Goal: Information Seeking & Learning: Learn about a topic

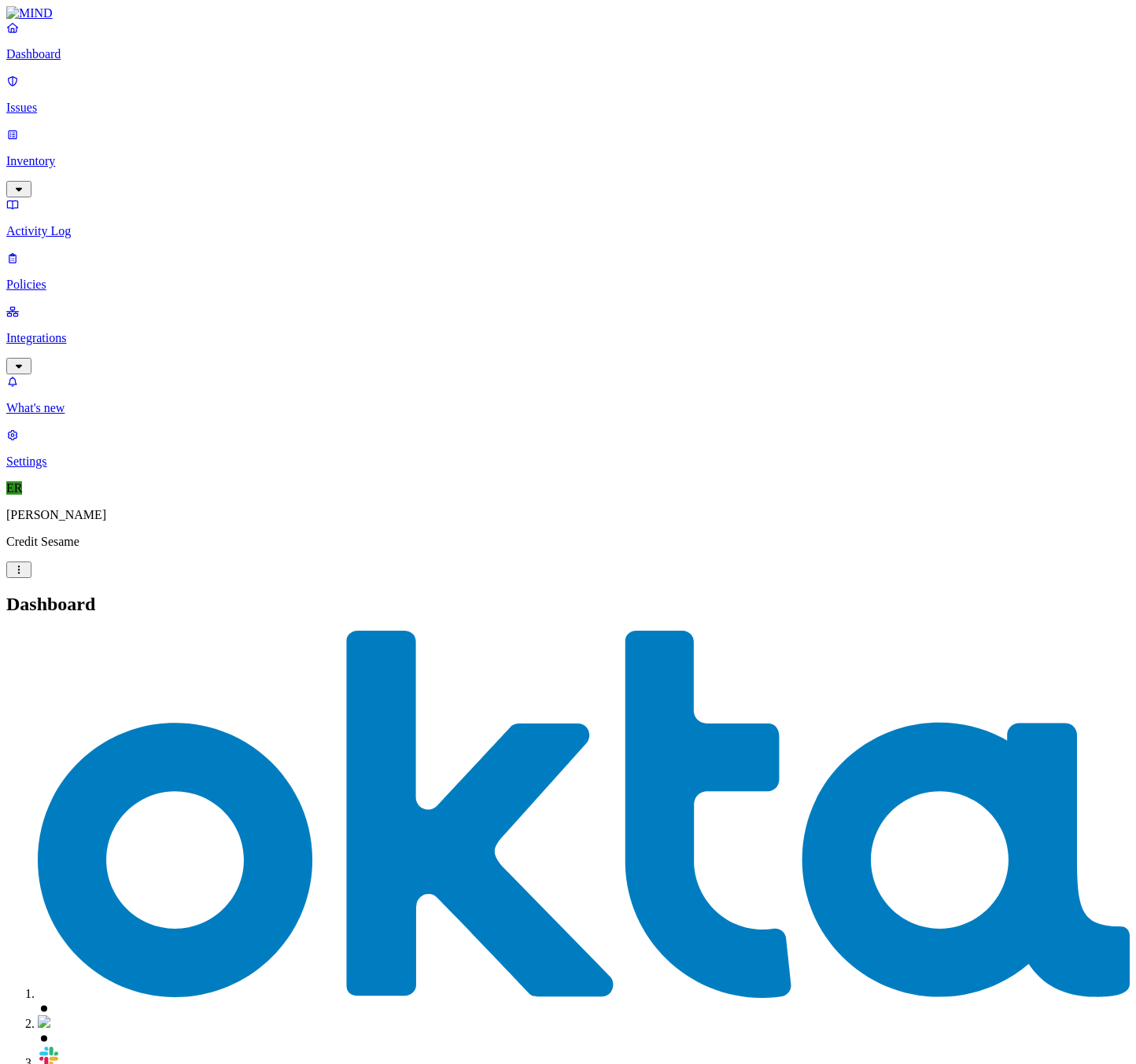
click at [49, 469] on link "Settings" at bounding box center [568, 448] width 1123 height 41
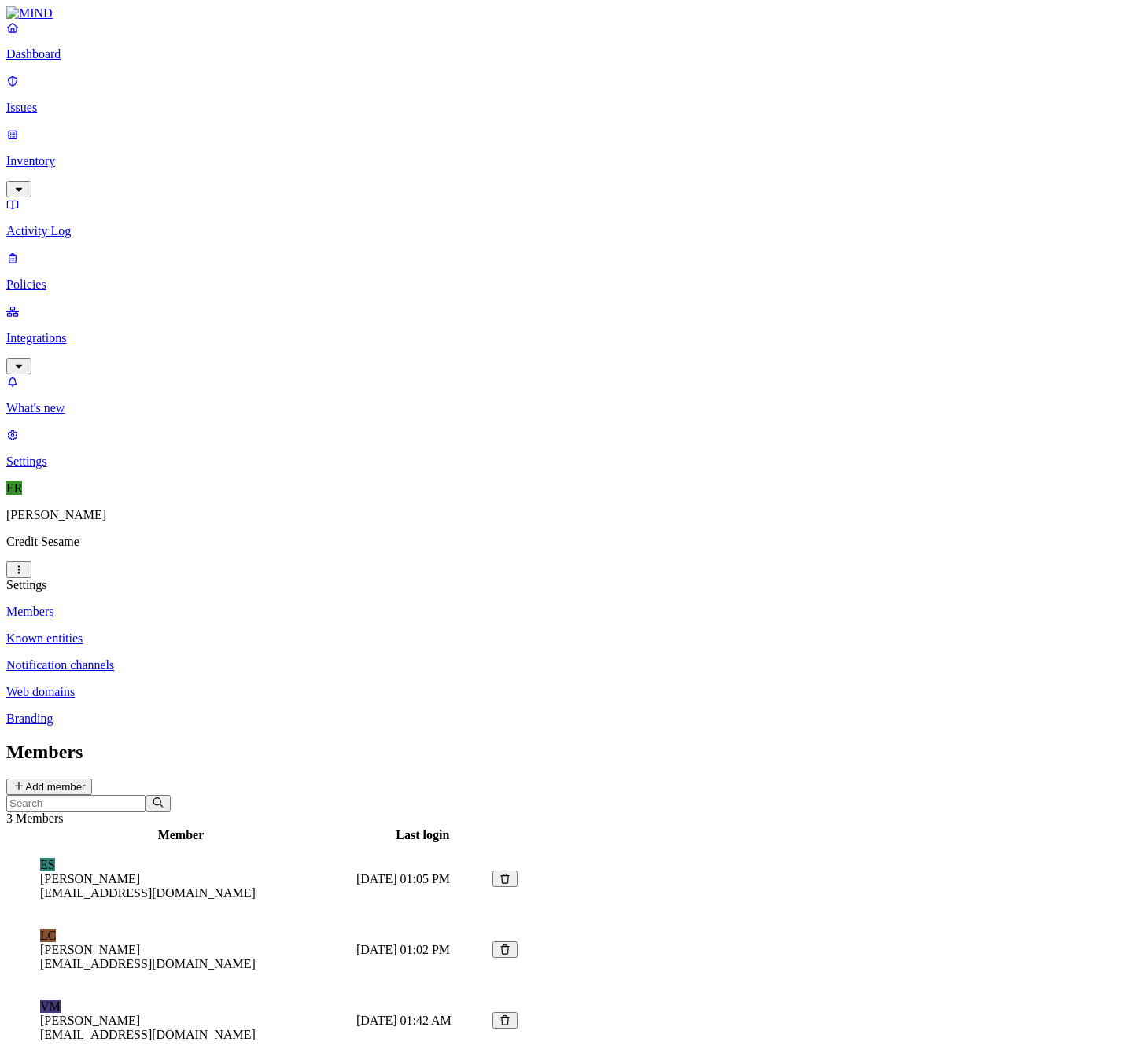
click at [92, 779] on button "Add member" at bounding box center [49, 787] width 85 height 16
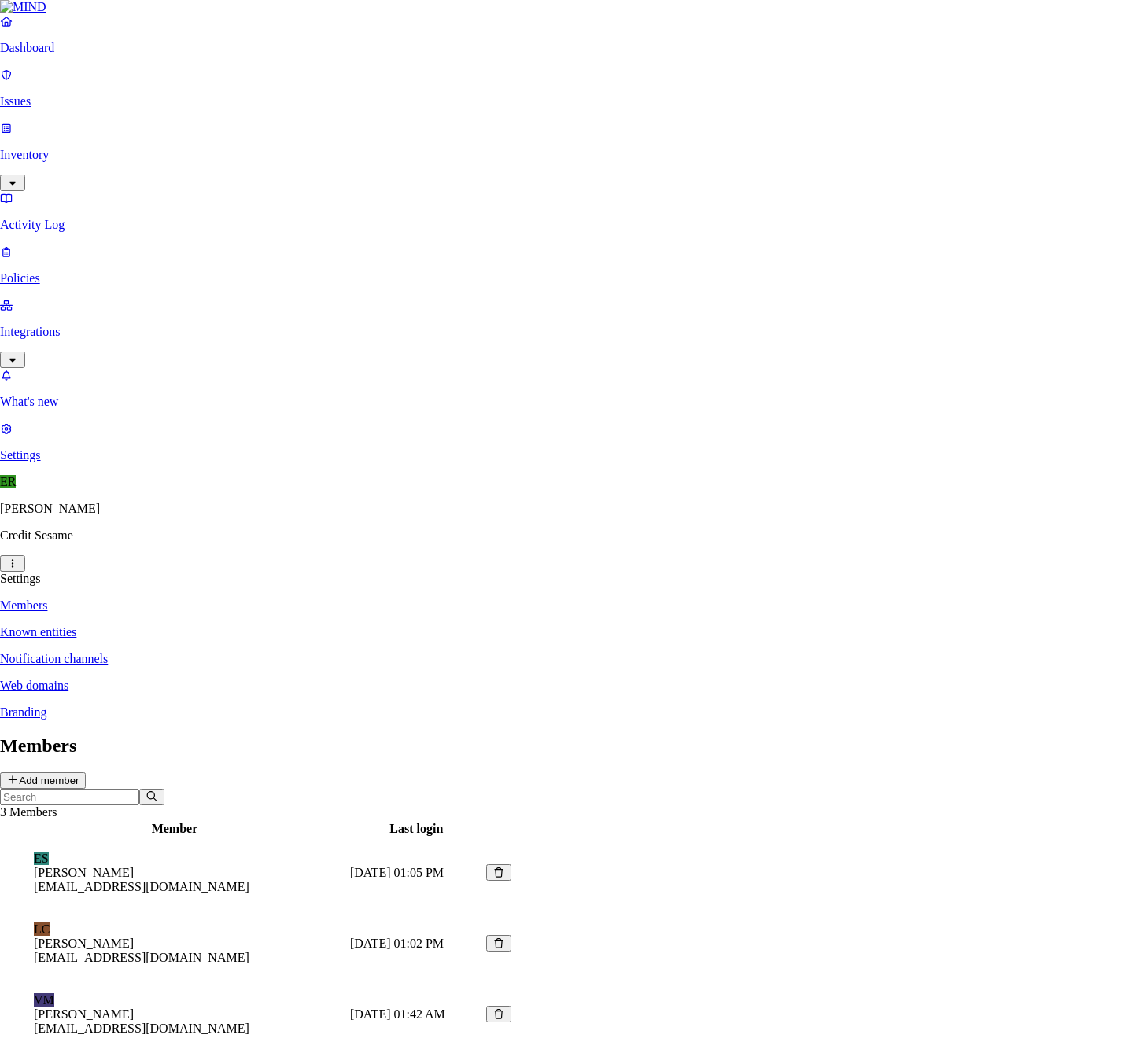
paste input "bert.davenport@transunion.com"
type input "bert.davenport@transunion.com"
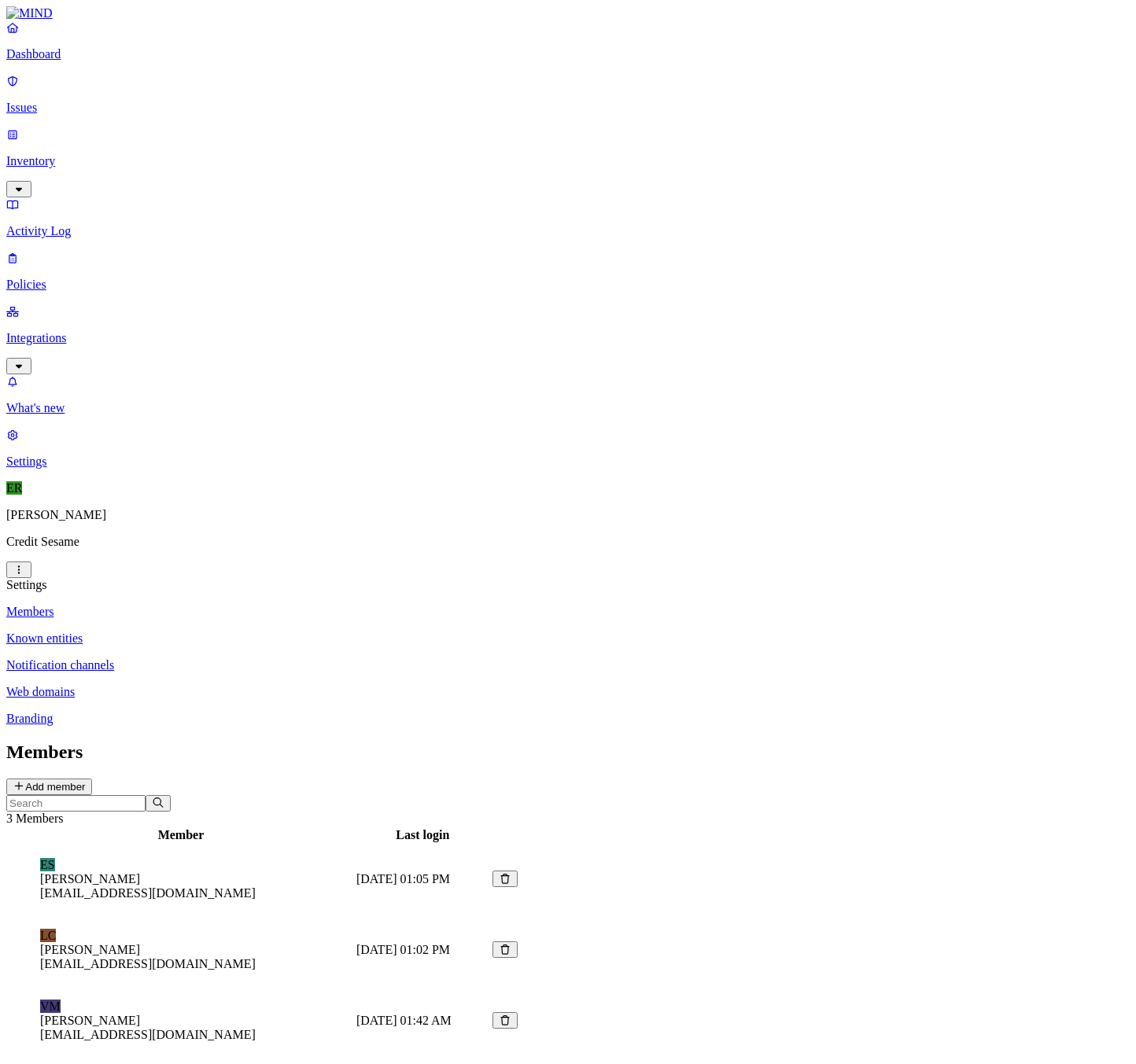
click at [55, 101] on p "Issues" at bounding box center [568, 108] width 1123 height 14
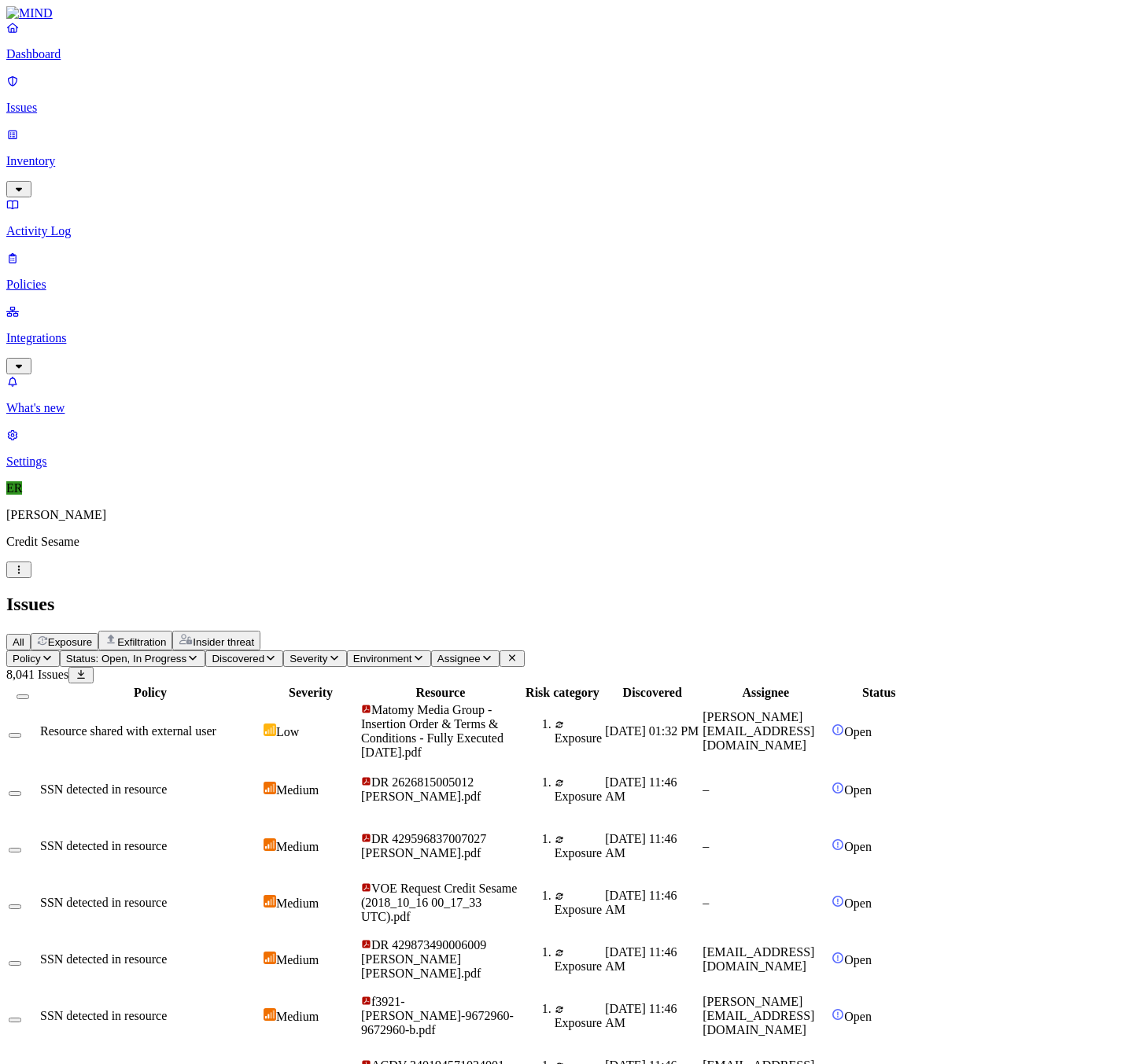
click at [81, 61] on p "Dashboard" at bounding box center [568, 55] width 1123 height 14
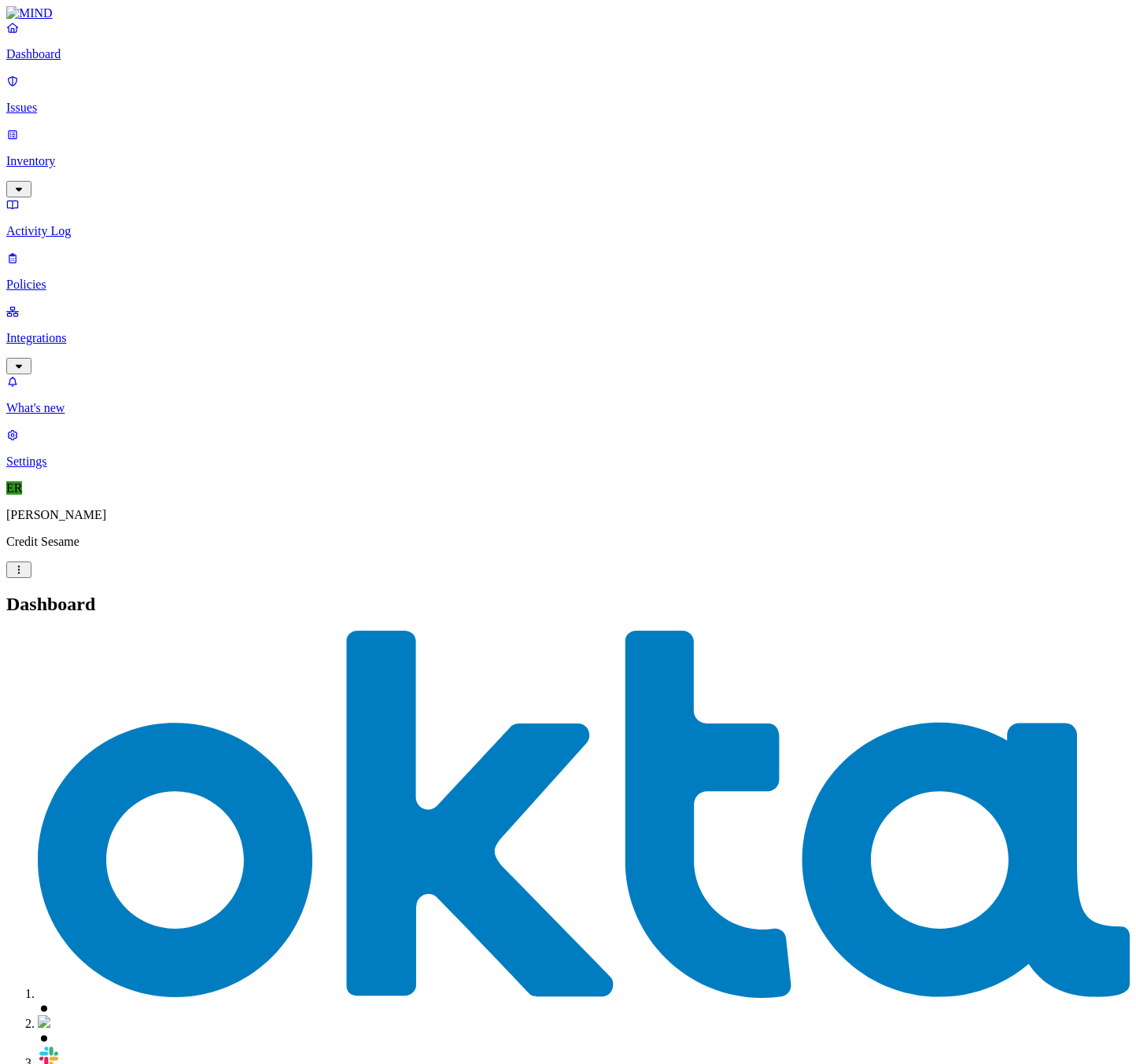
click at [111, 101] on p "Issues" at bounding box center [568, 108] width 1123 height 14
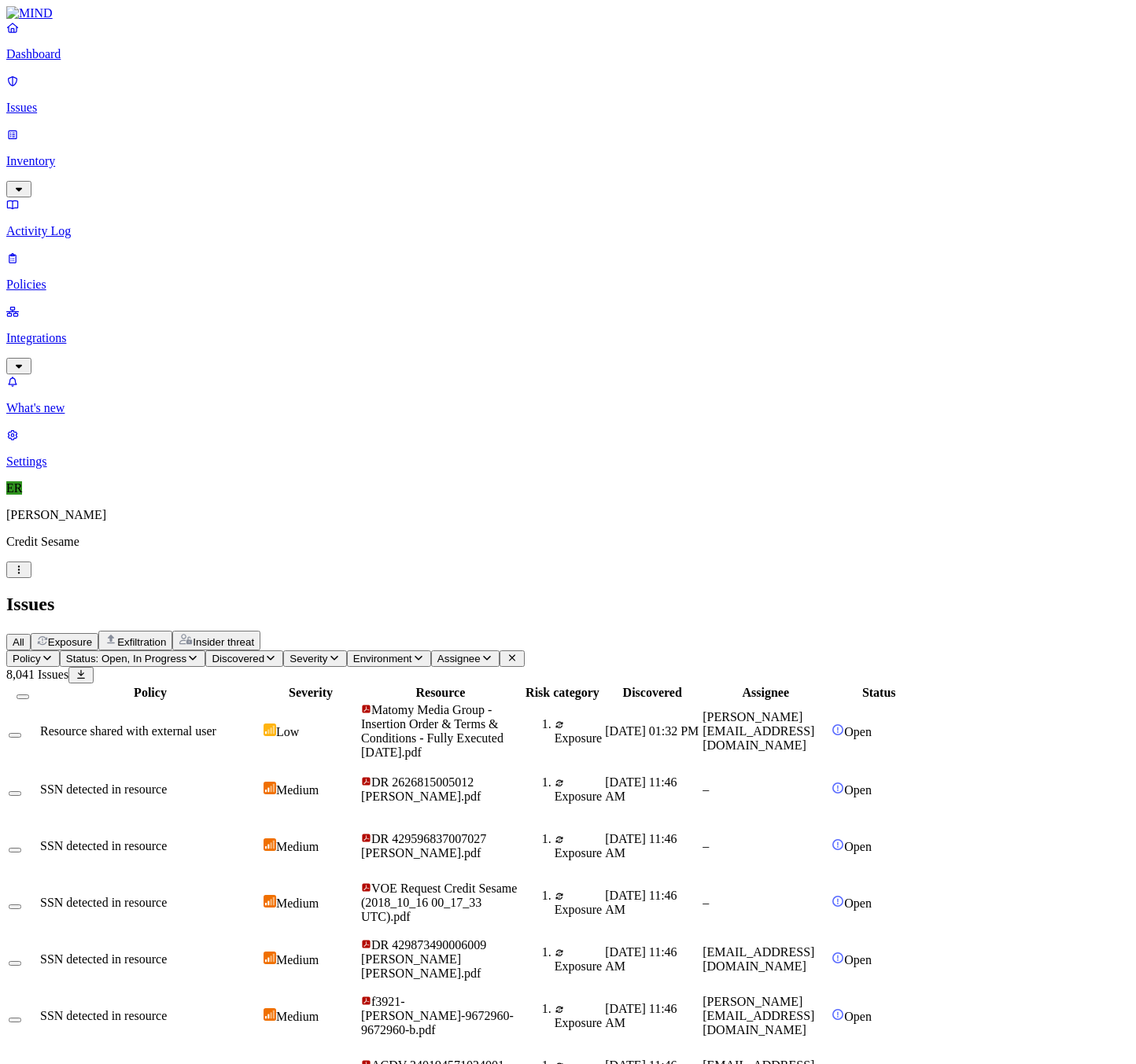
click at [67, 155] on p "Inventory" at bounding box center [568, 162] width 1123 height 14
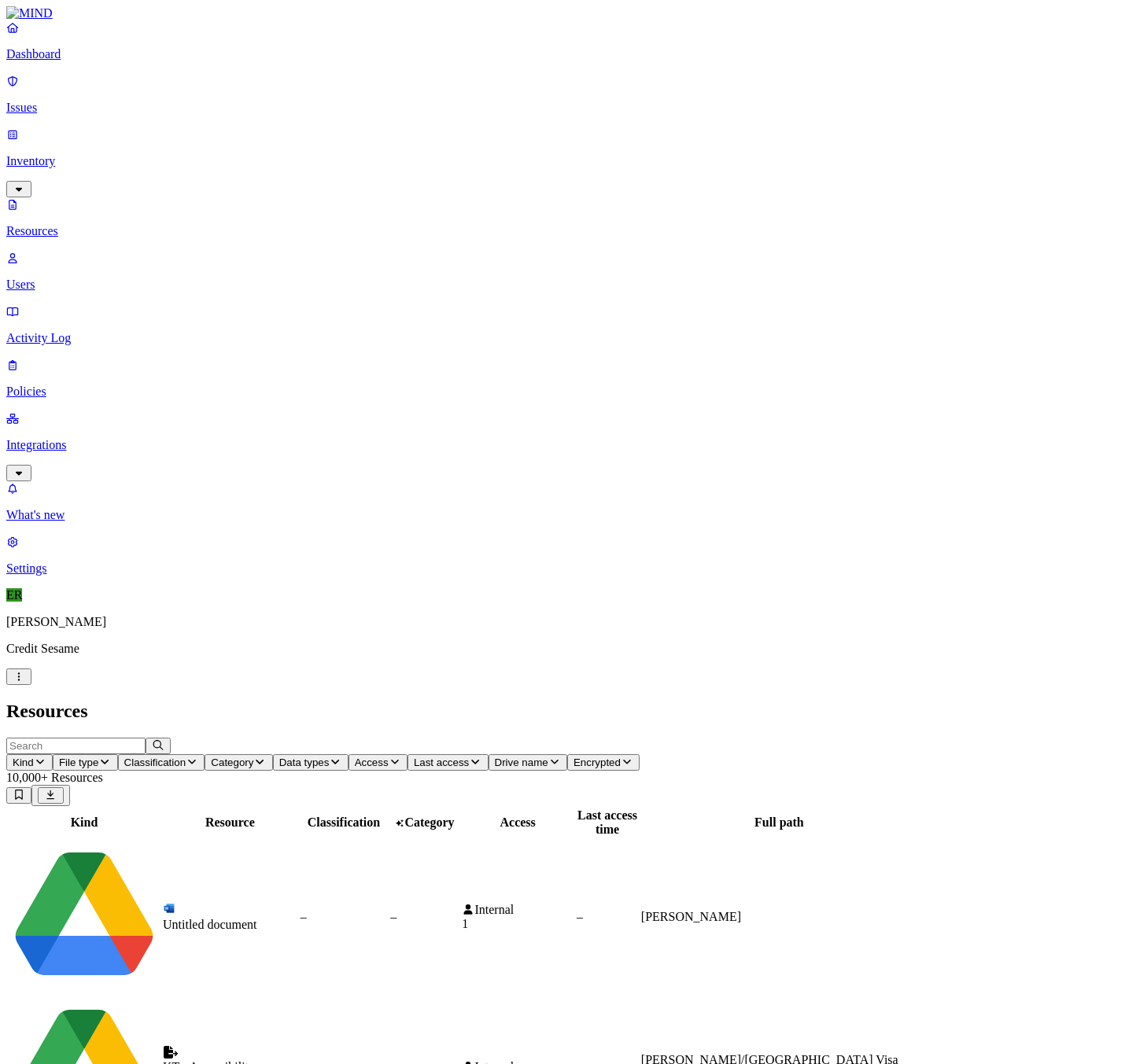
click at [68, 61] on p "Dashboard" at bounding box center [568, 55] width 1123 height 14
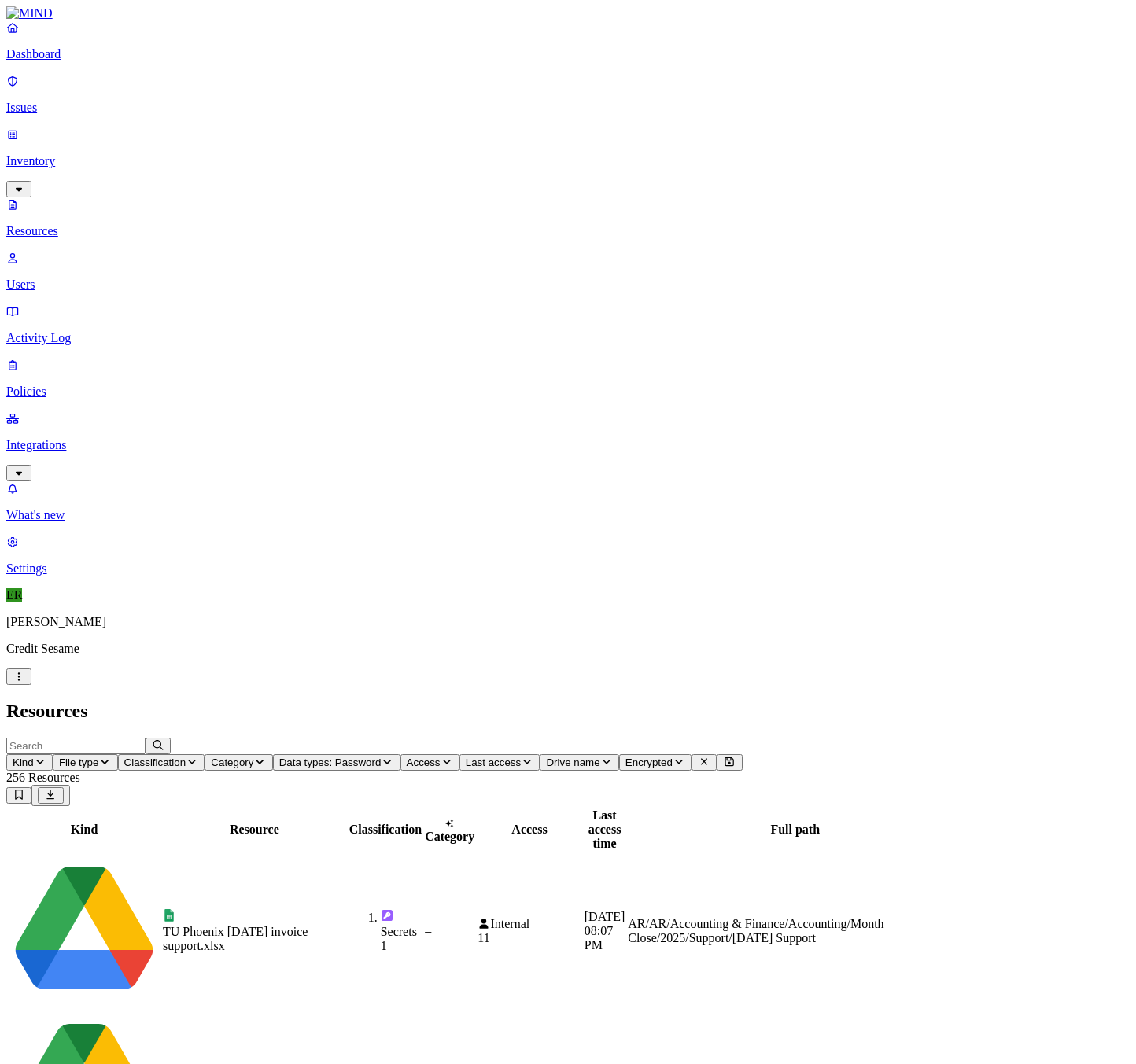
click at [75, 439] on p "Integrations" at bounding box center [568, 446] width 1123 height 14
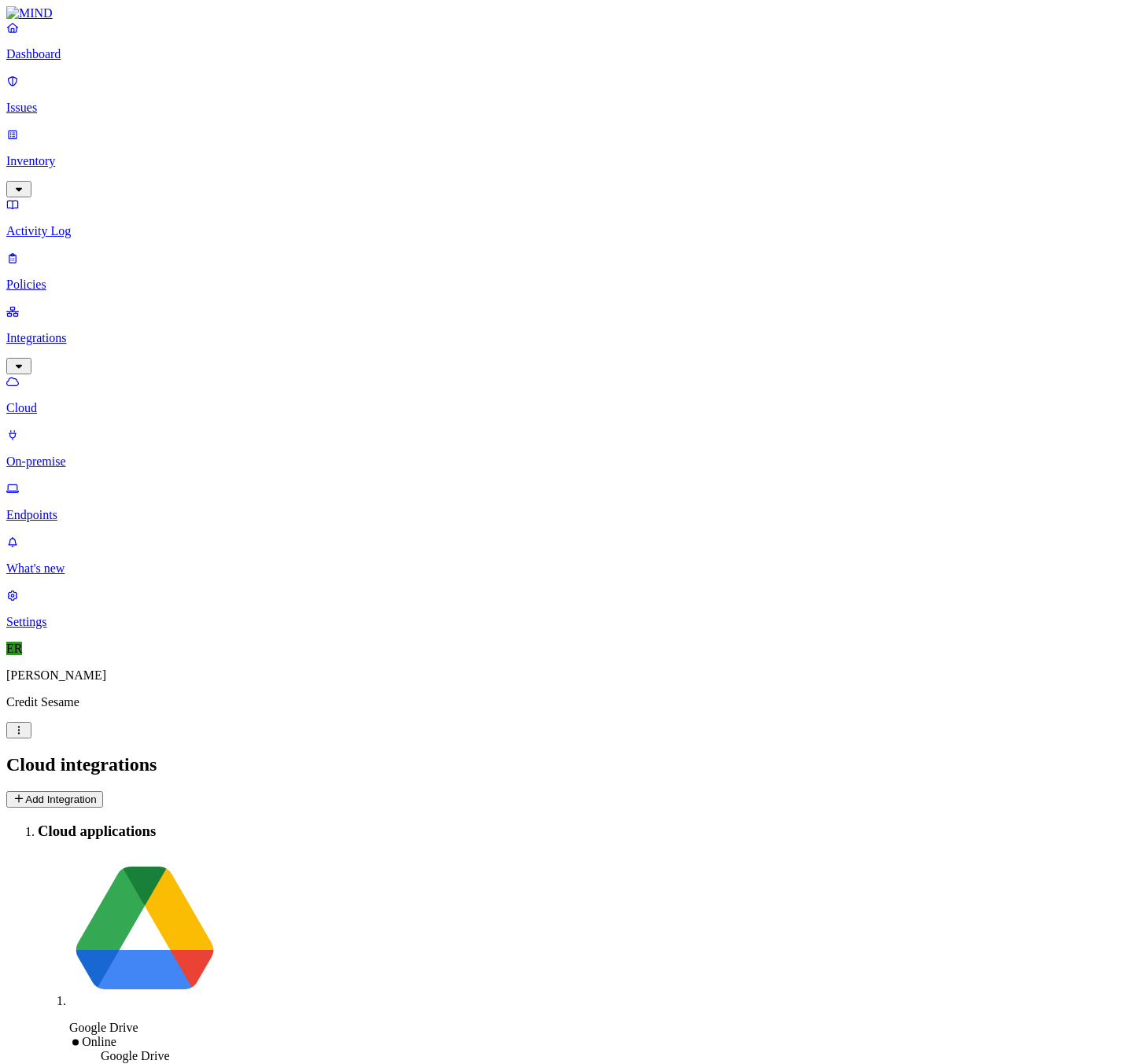
click at [60, 101] on p "Issues" at bounding box center [568, 108] width 1123 height 14
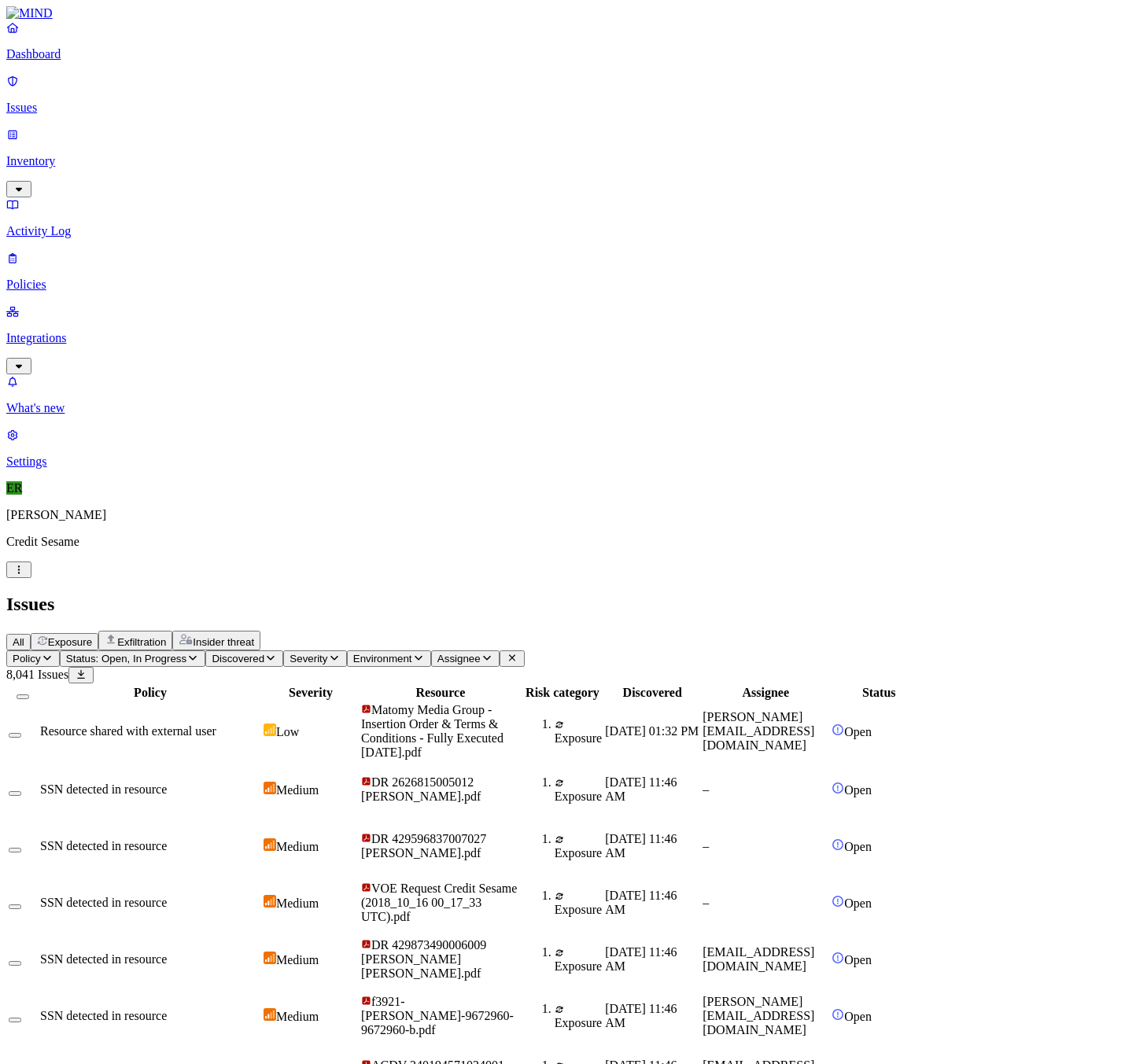
click at [54, 653] on icon "button" at bounding box center [48, 658] width 13 height 10
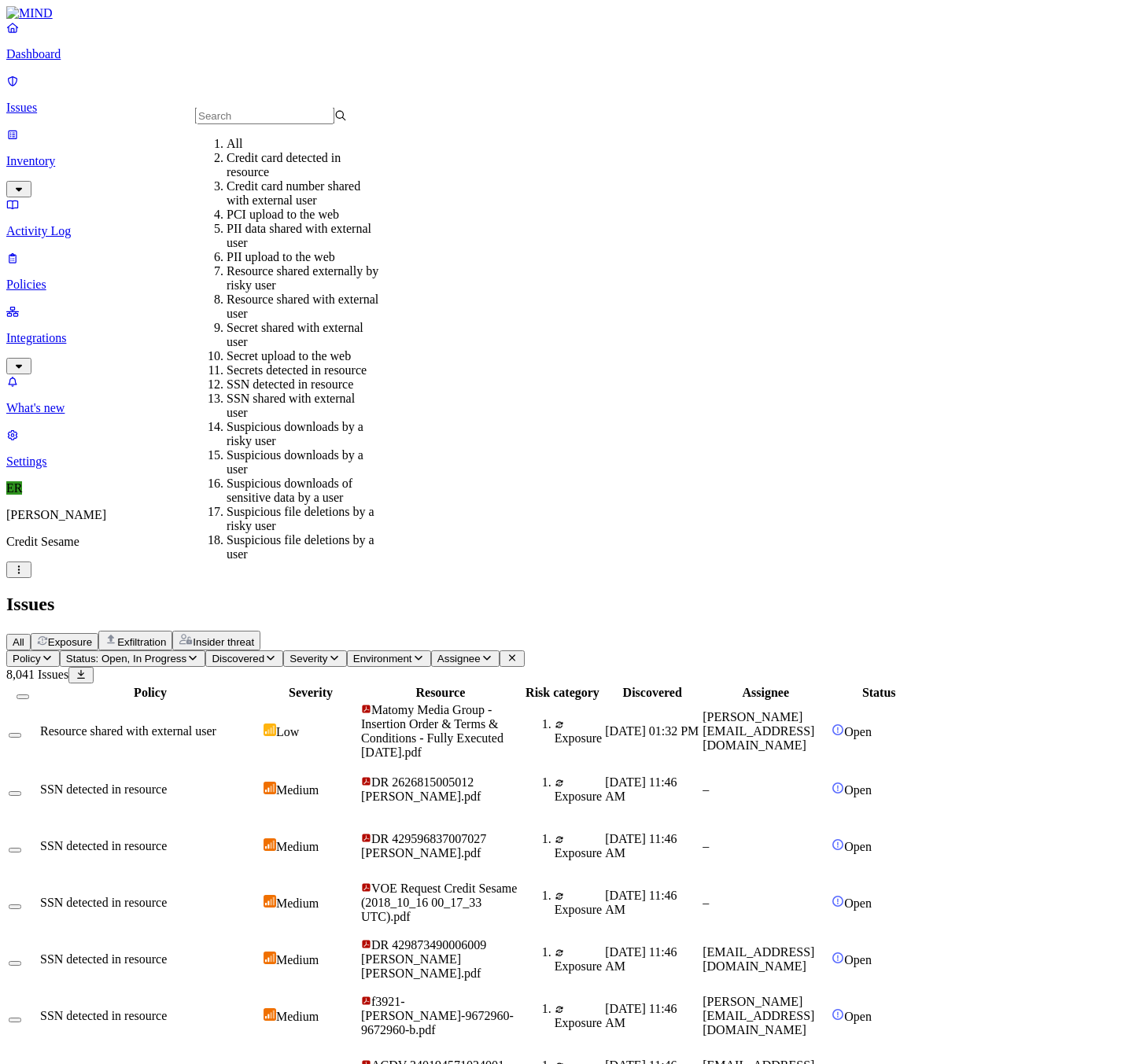
click at [236, 180] on div "Credit card detected in resource" at bounding box center [302, 165] width 152 height 29
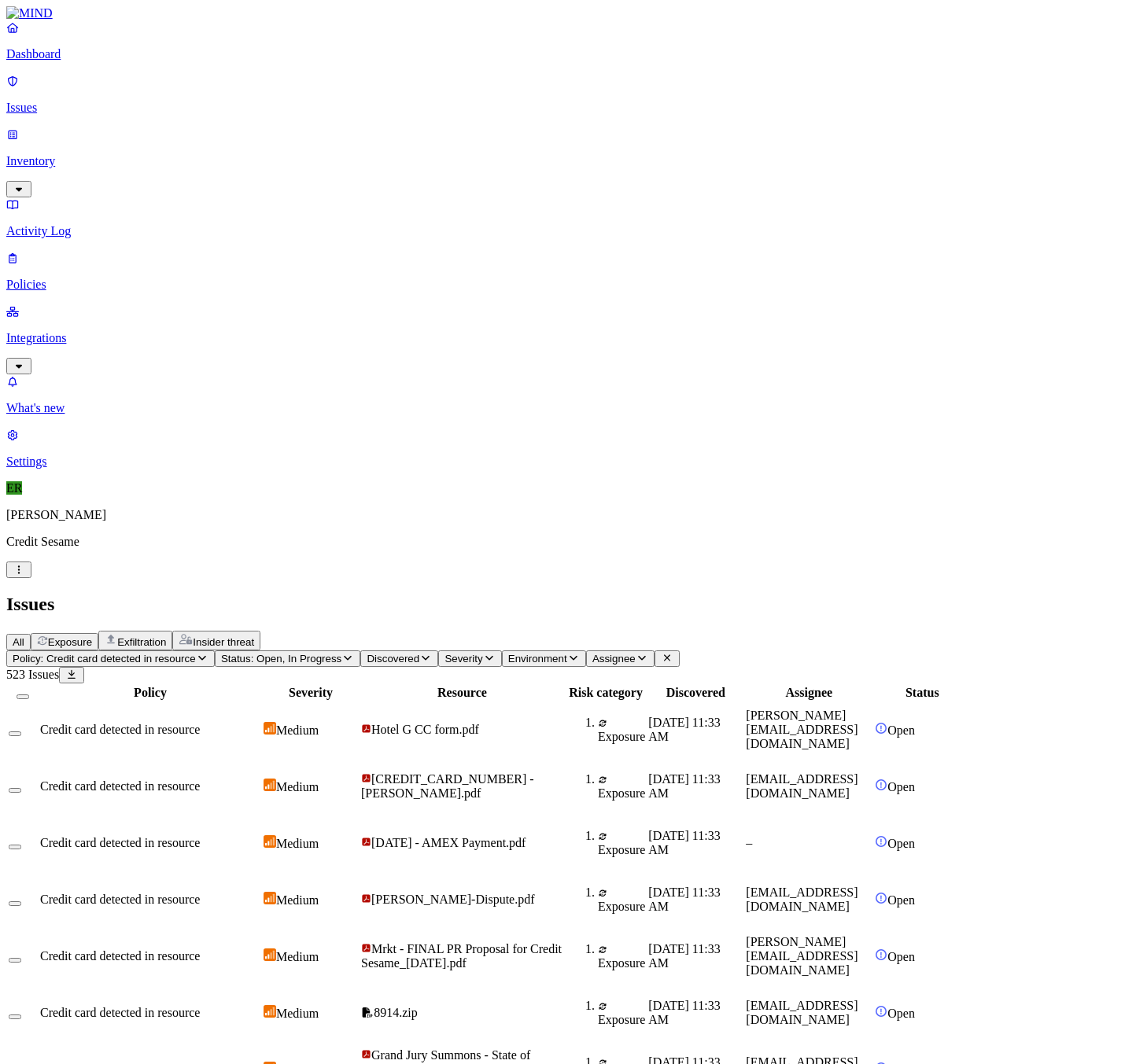
click at [84, 104] on p "Issues" at bounding box center [568, 108] width 1123 height 14
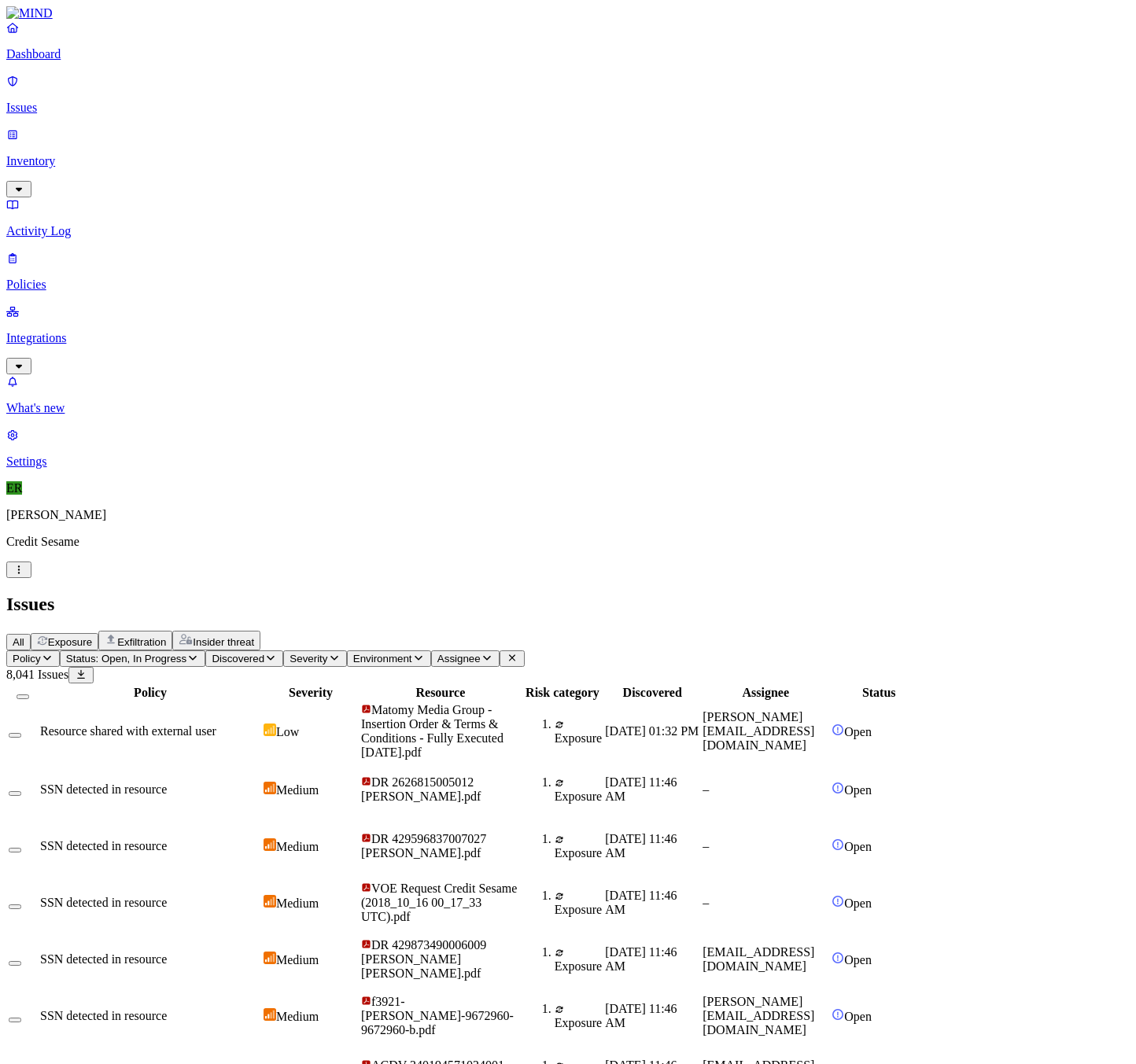
click at [43, 155] on p "Inventory" at bounding box center [568, 162] width 1123 height 14
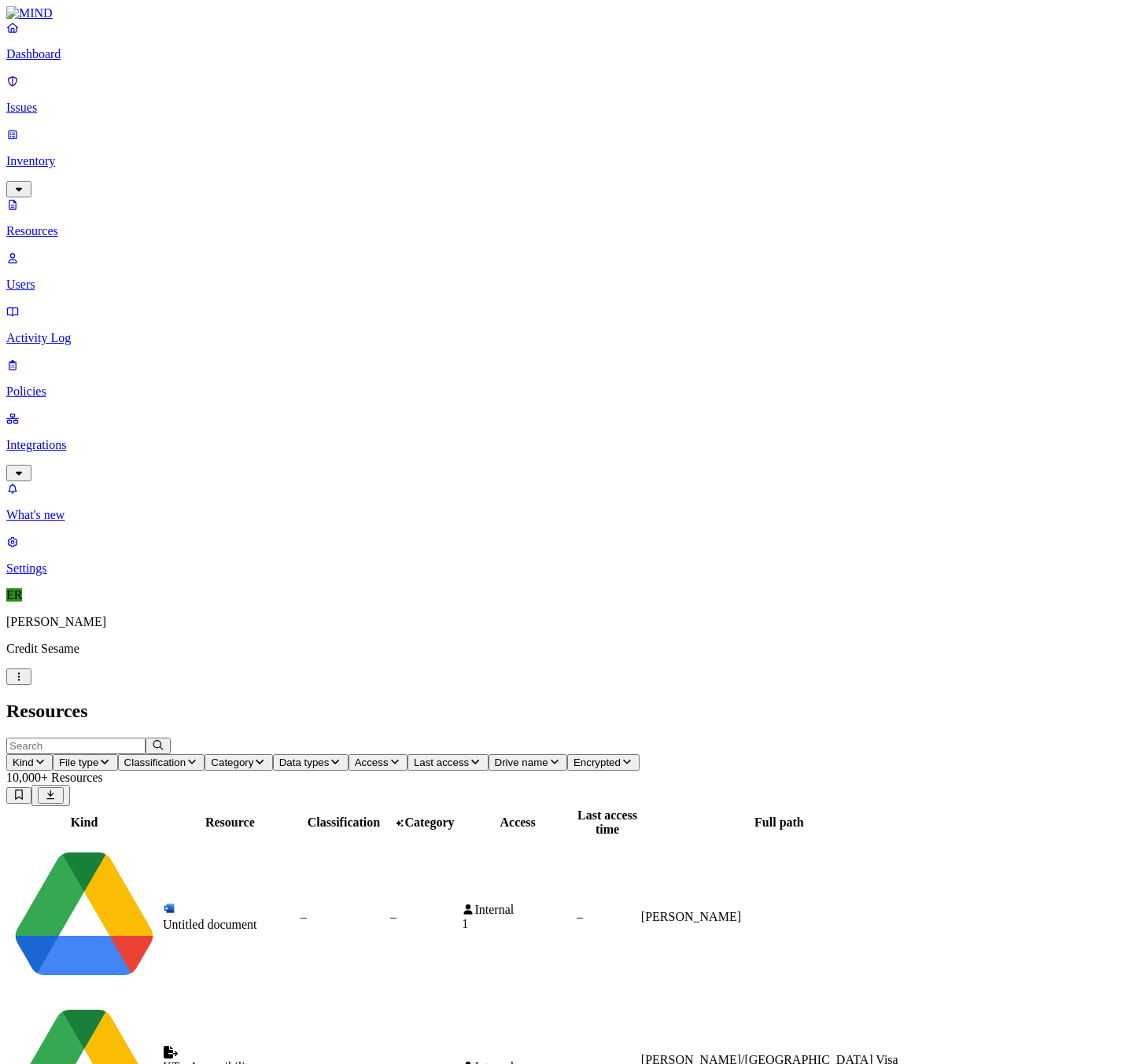
click at [52, 87] on link "Issues" at bounding box center [568, 94] width 1123 height 41
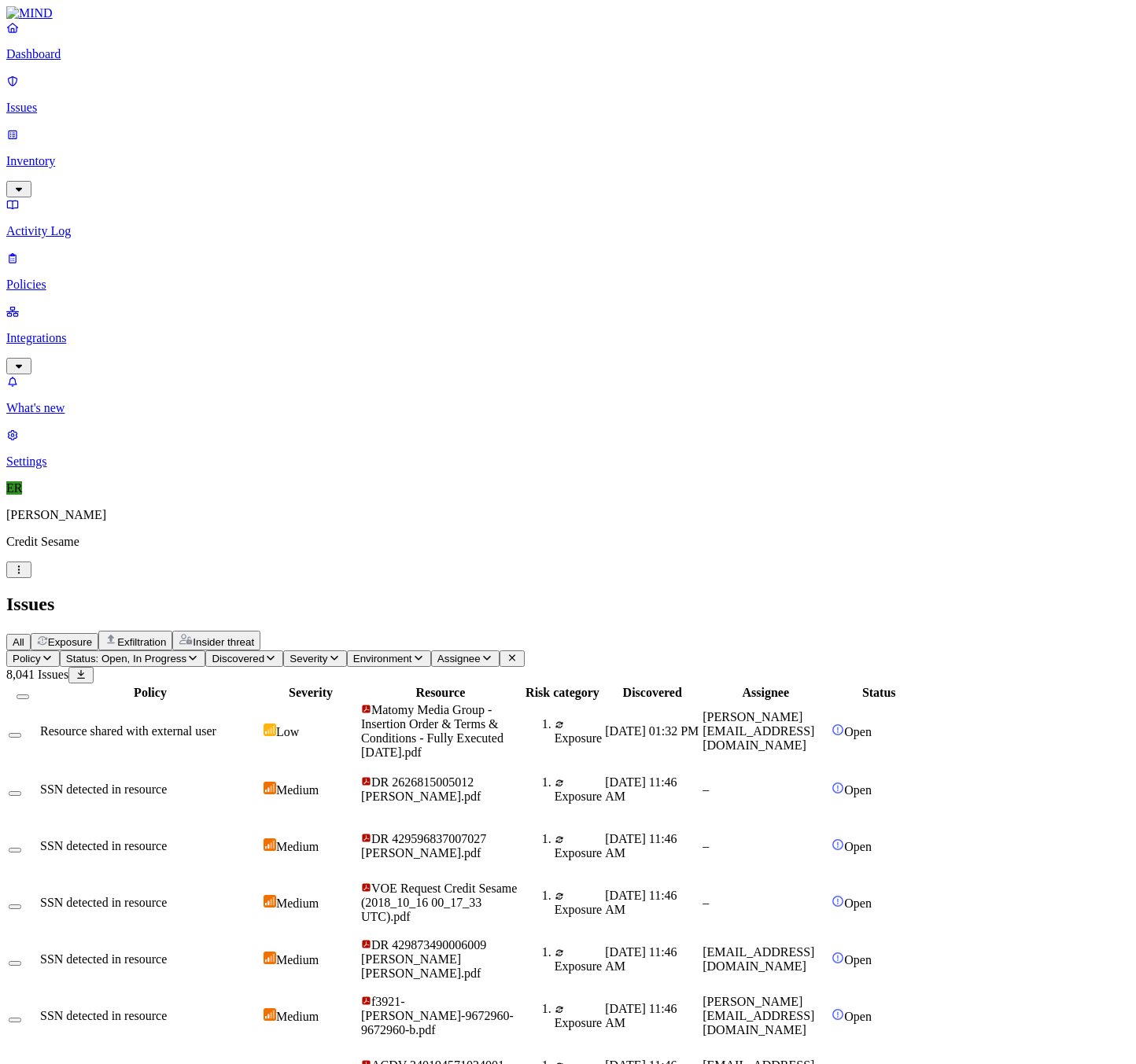
click at [68, 61] on p "Dashboard" at bounding box center [568, 55] width 1123 height 14
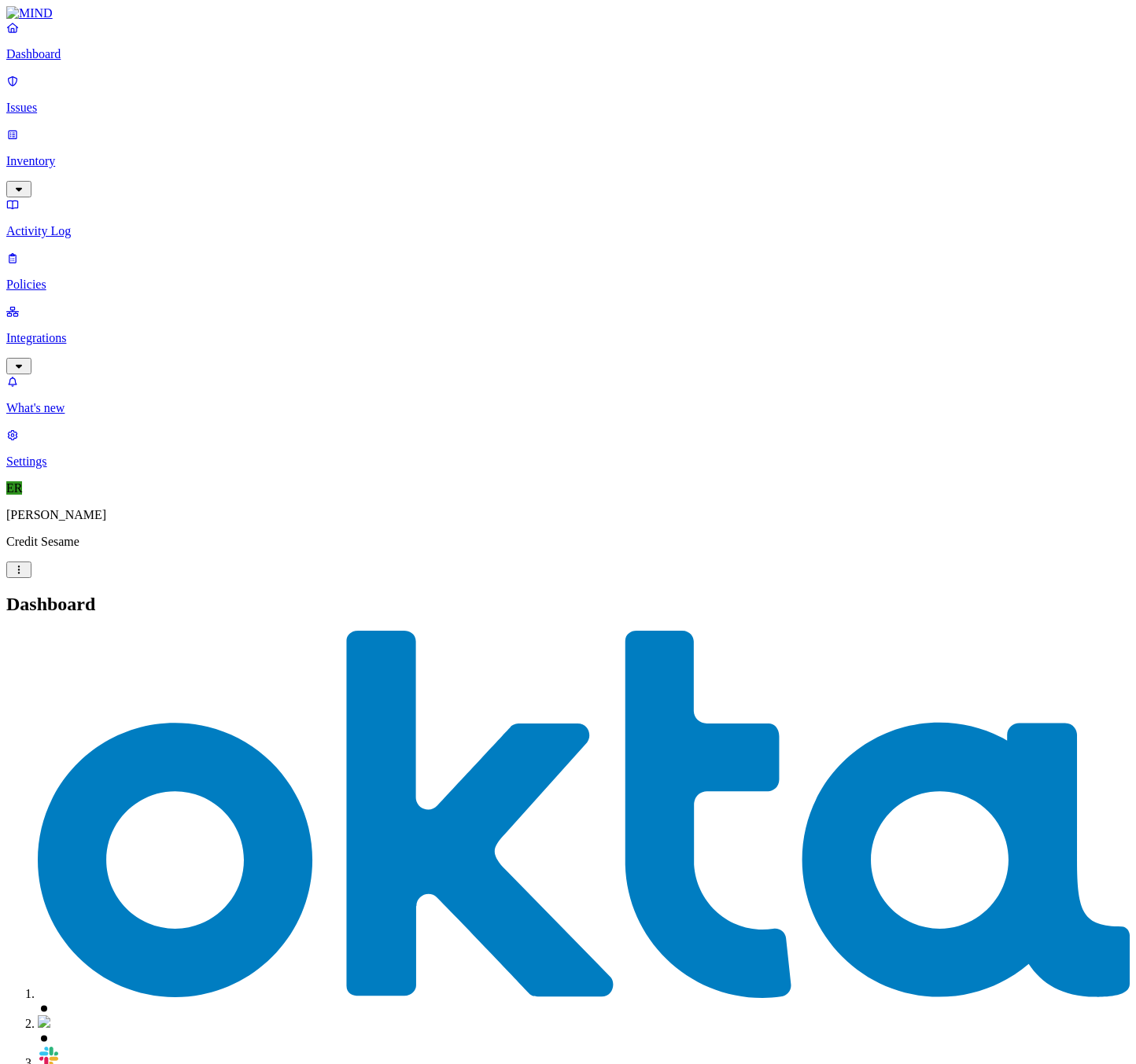
click at [94, 101] on p "Issues" at bounding box center [568, 108] width 1123 height 14
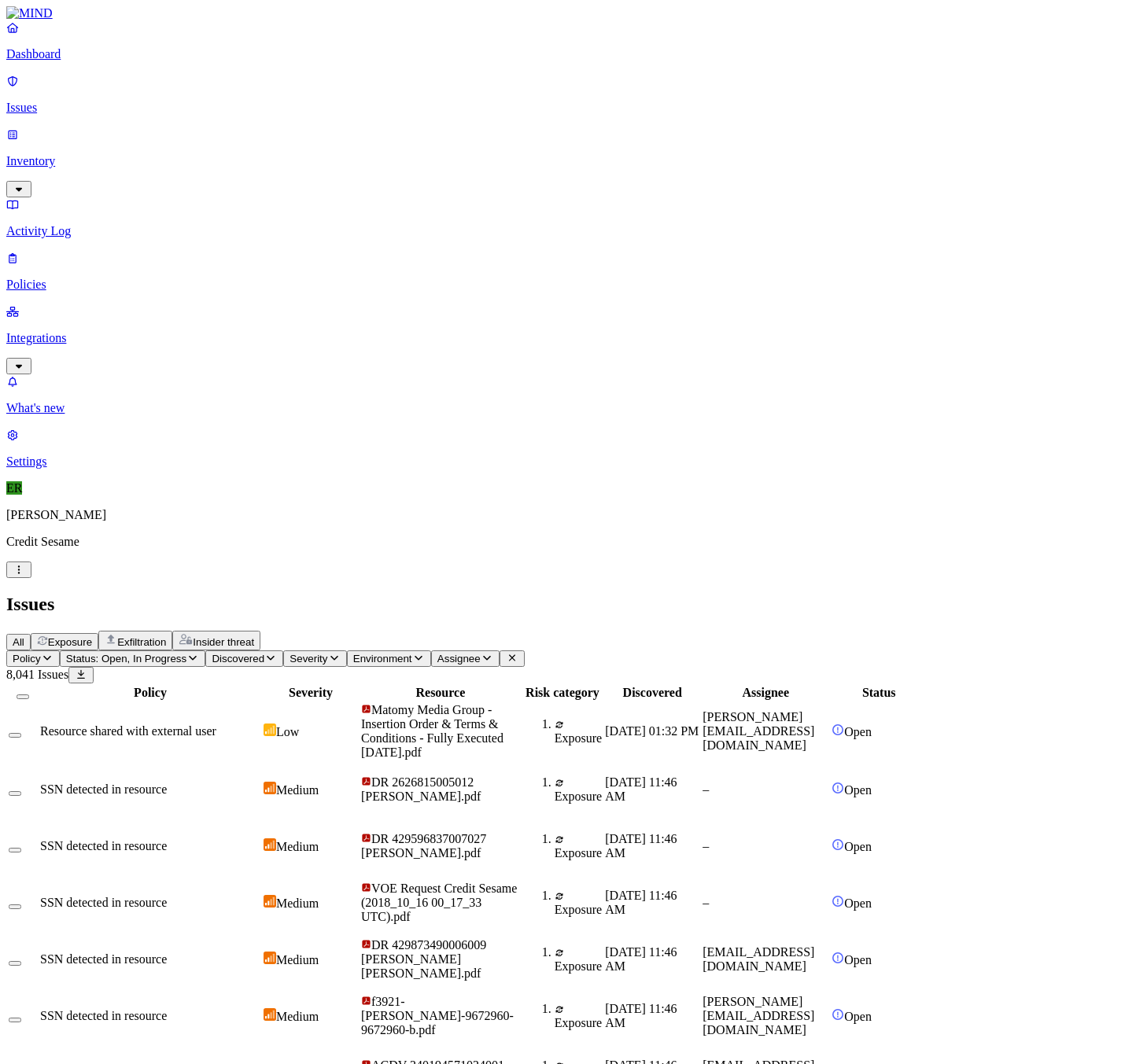
click at [97, 155] on p "Inventory" at bounding box center [568, 162] width 1123 height 14
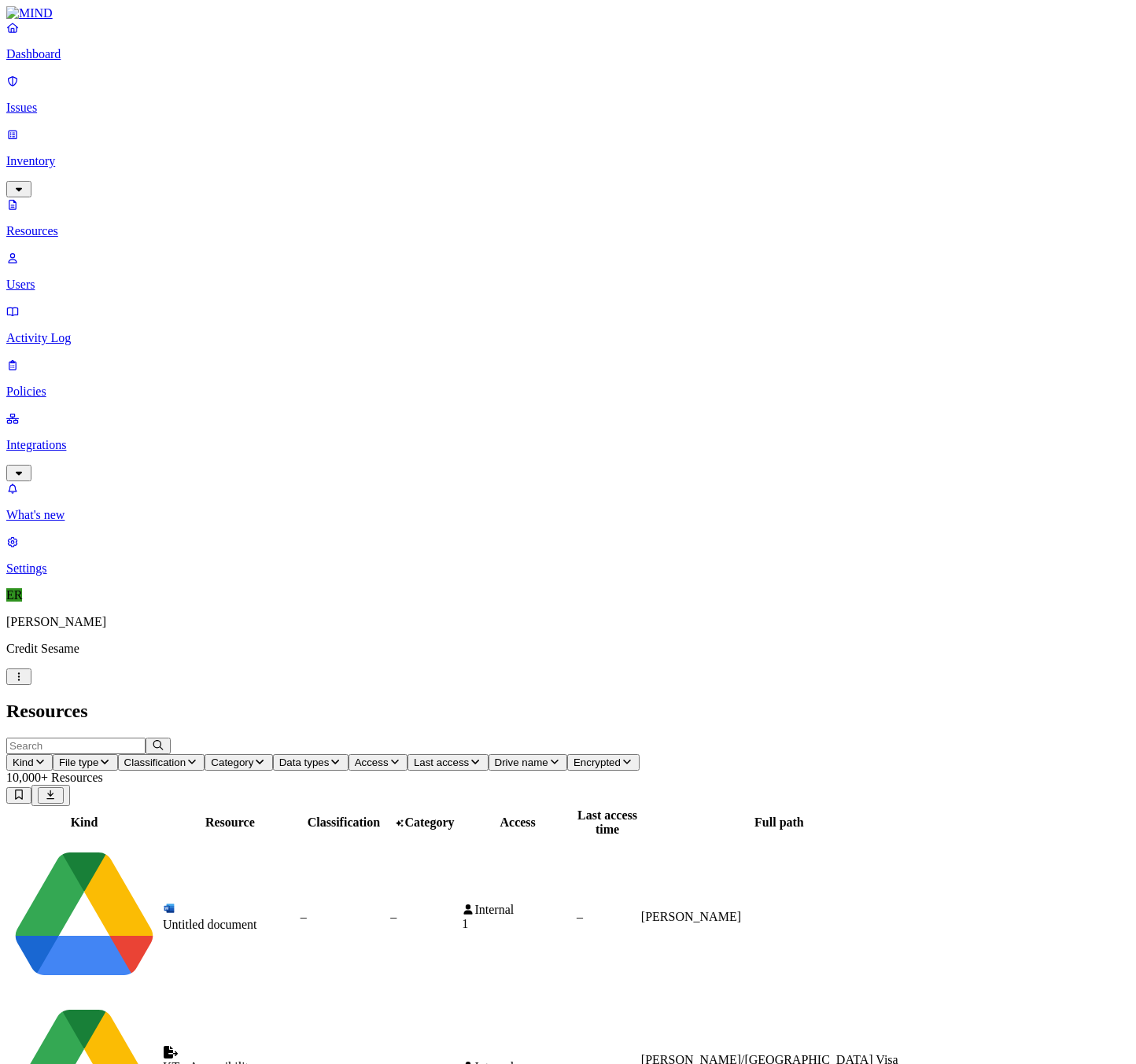
click at [93, 101] on p "Issues" at bounding box center [568, 108] width 1123 height 14
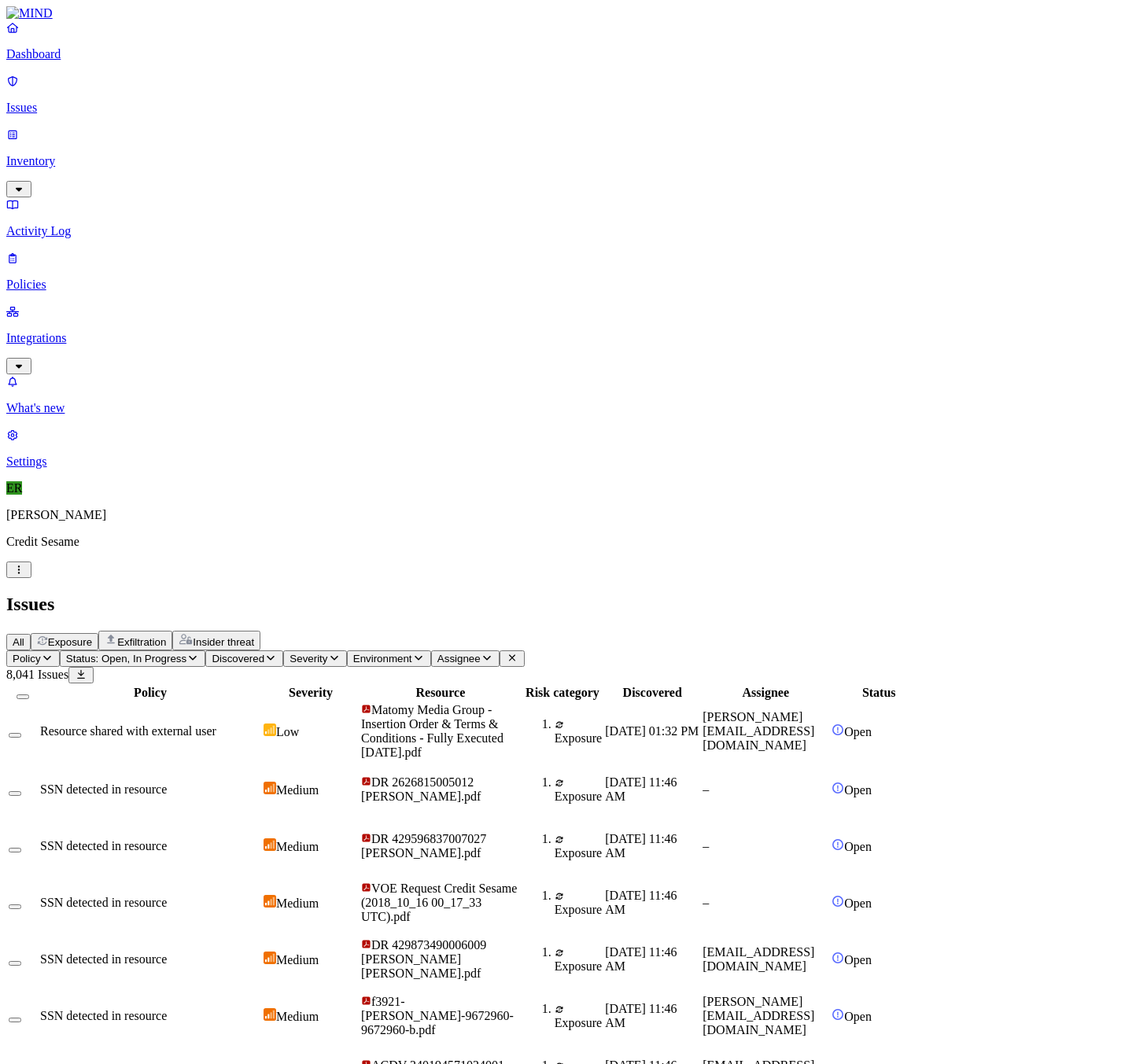
scroll to position [4, 0]
click at [254, 636] on span "Insider threat" at bounding box center [223, 642] width 61 height 12
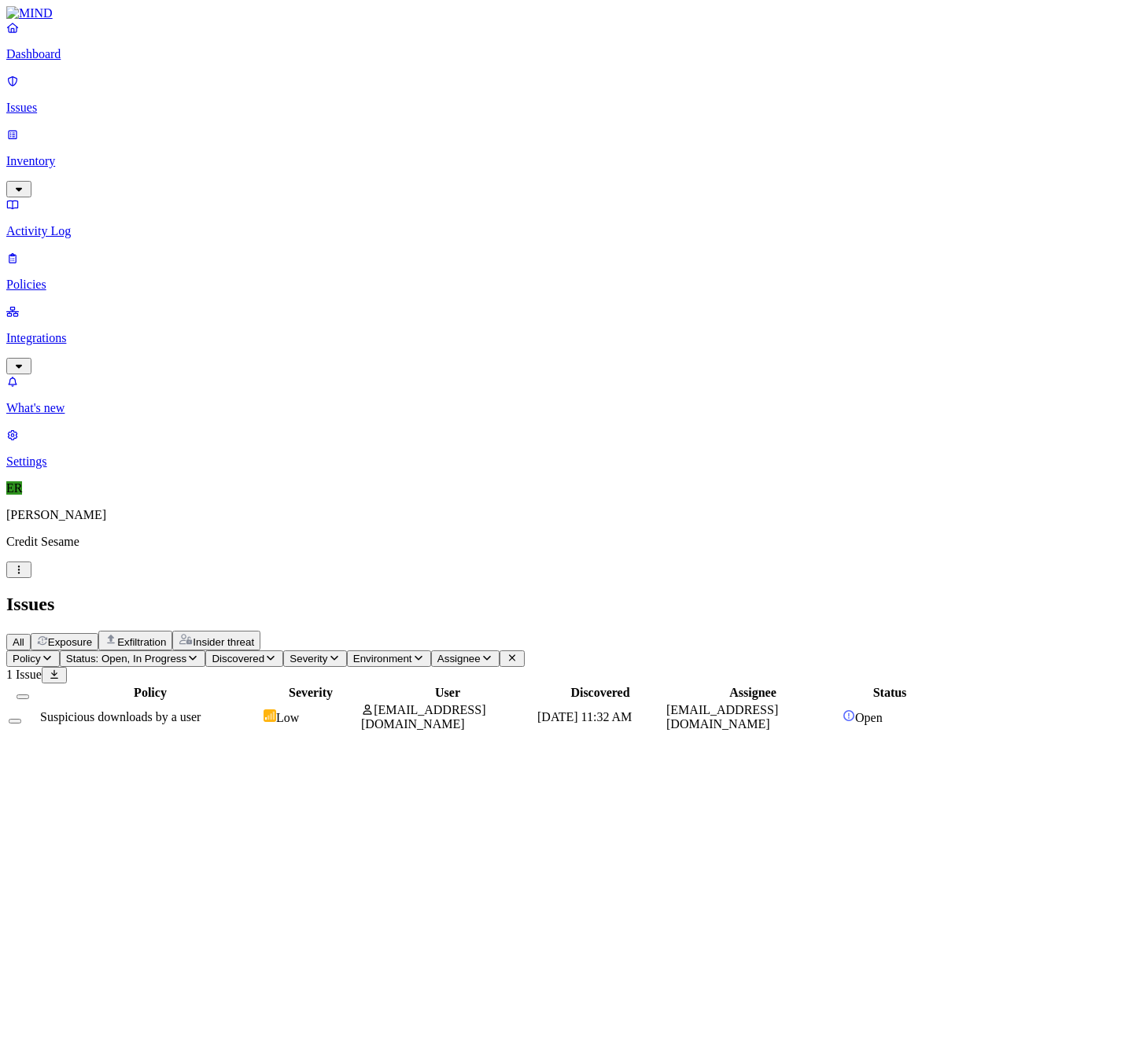
click at [200, 710] on span "Suspicious downloads by a user" at bounding box center [120, 716] width 161 height 13
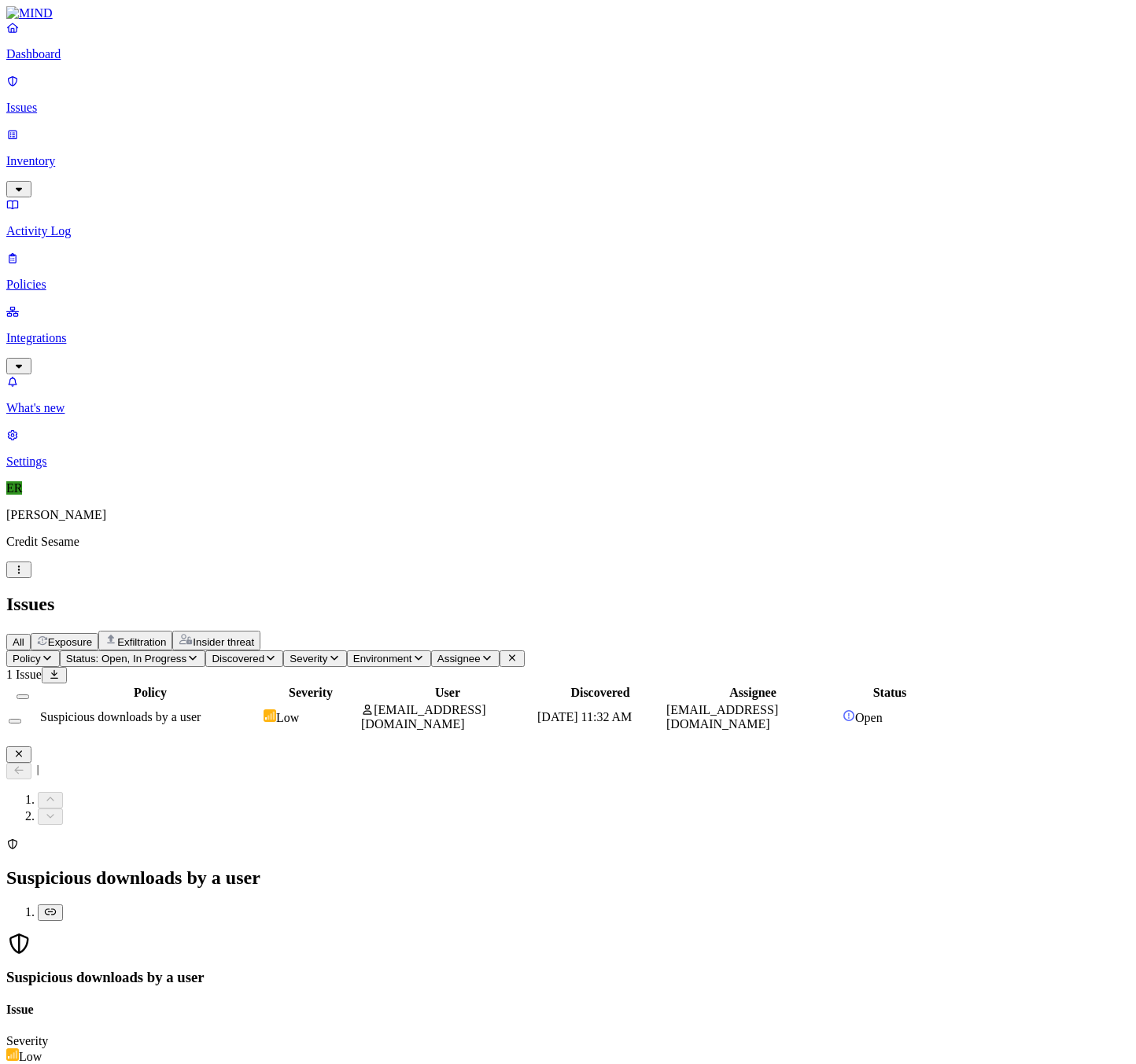
scroll to position [468, 0]
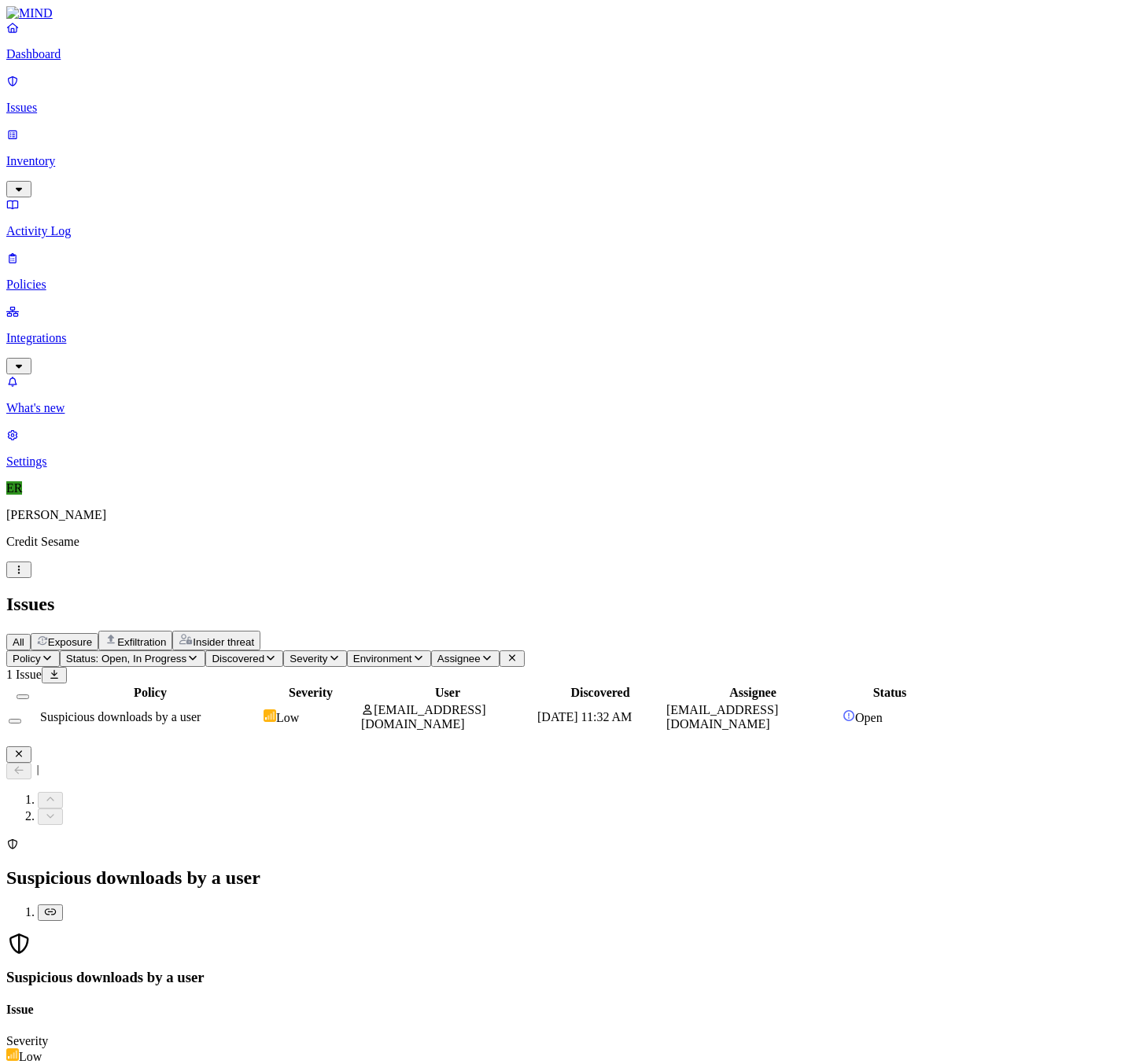
click at [63, 810] on span at bounding box center [50, 816] width 25 height 13
click at [25, 749] on icon "button" at bounding box center [19, 753] width 13 height 10
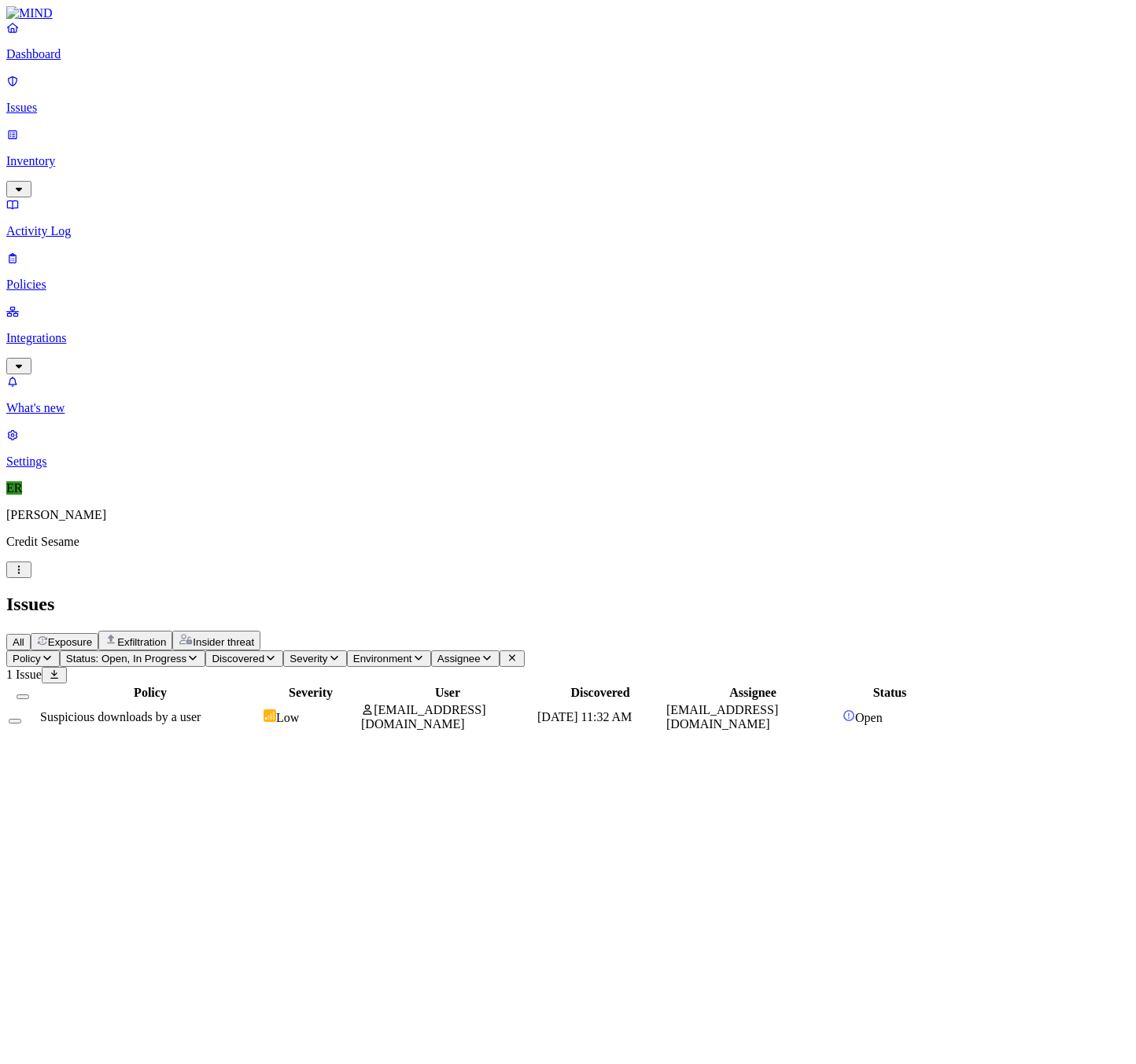
click at [200, 710] on span "Suspicious downloads by a user" at bounding box center [120, 716] width 161 height 13
click at [341, 684] on div "Policy Severity User Discovered Assignee Status Suspicious downloads by a user …" at bounding box center [568, 709] width 1123 height 50
click at [62, 332] on p "Integrations" at bounding box center [568, 339] width 1123 height 14
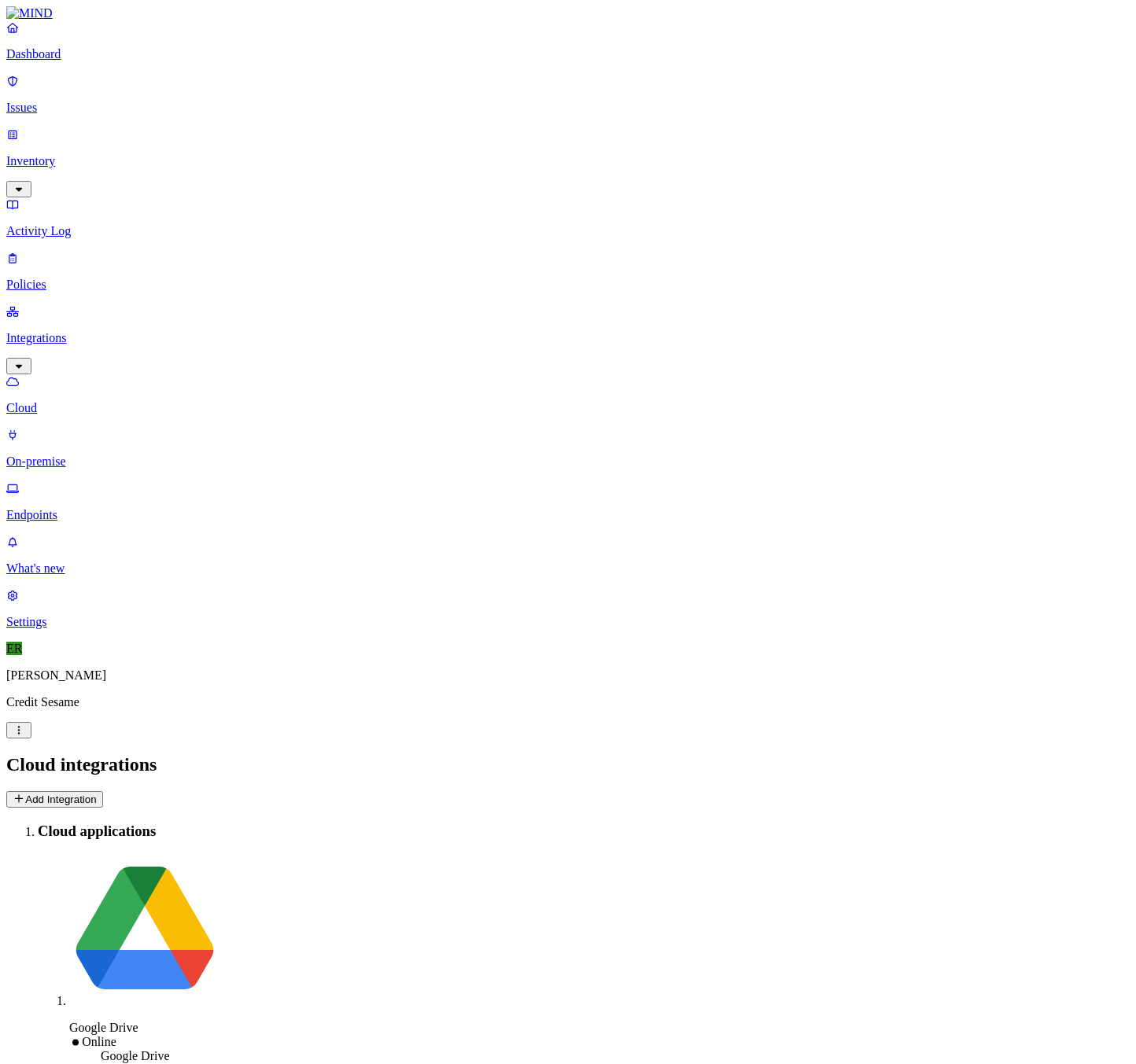
click at [67, 508] on p "Endpoints" at bounding box center [568, 515] width 1123 height 14
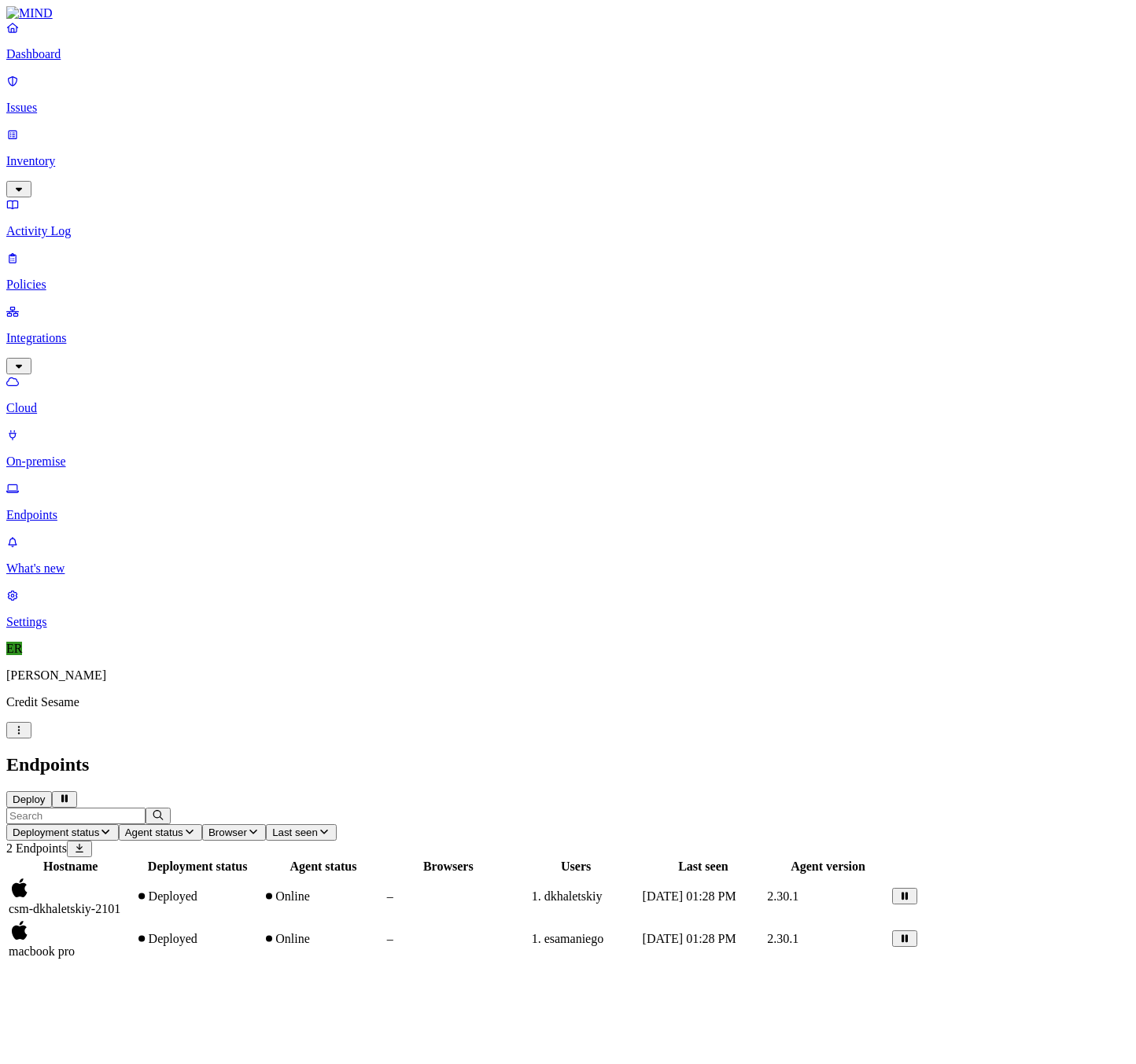
click at [51, 101] on p "Issues" at bounding box center [568, 108] width 1123 height 14
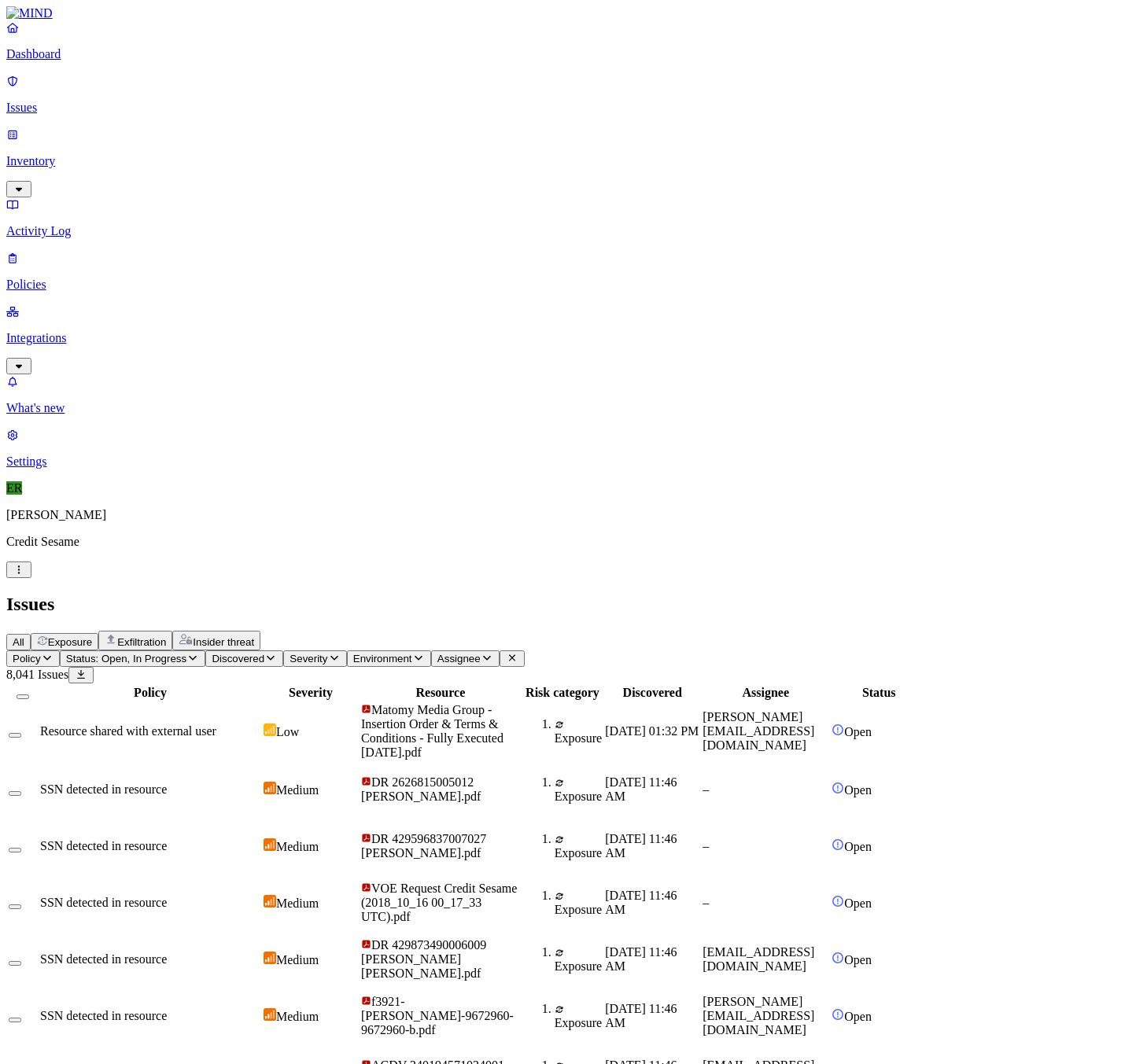
click at [59, 61] on p "Dashboard" at bounding box center [568, 55] width 1123 height 14
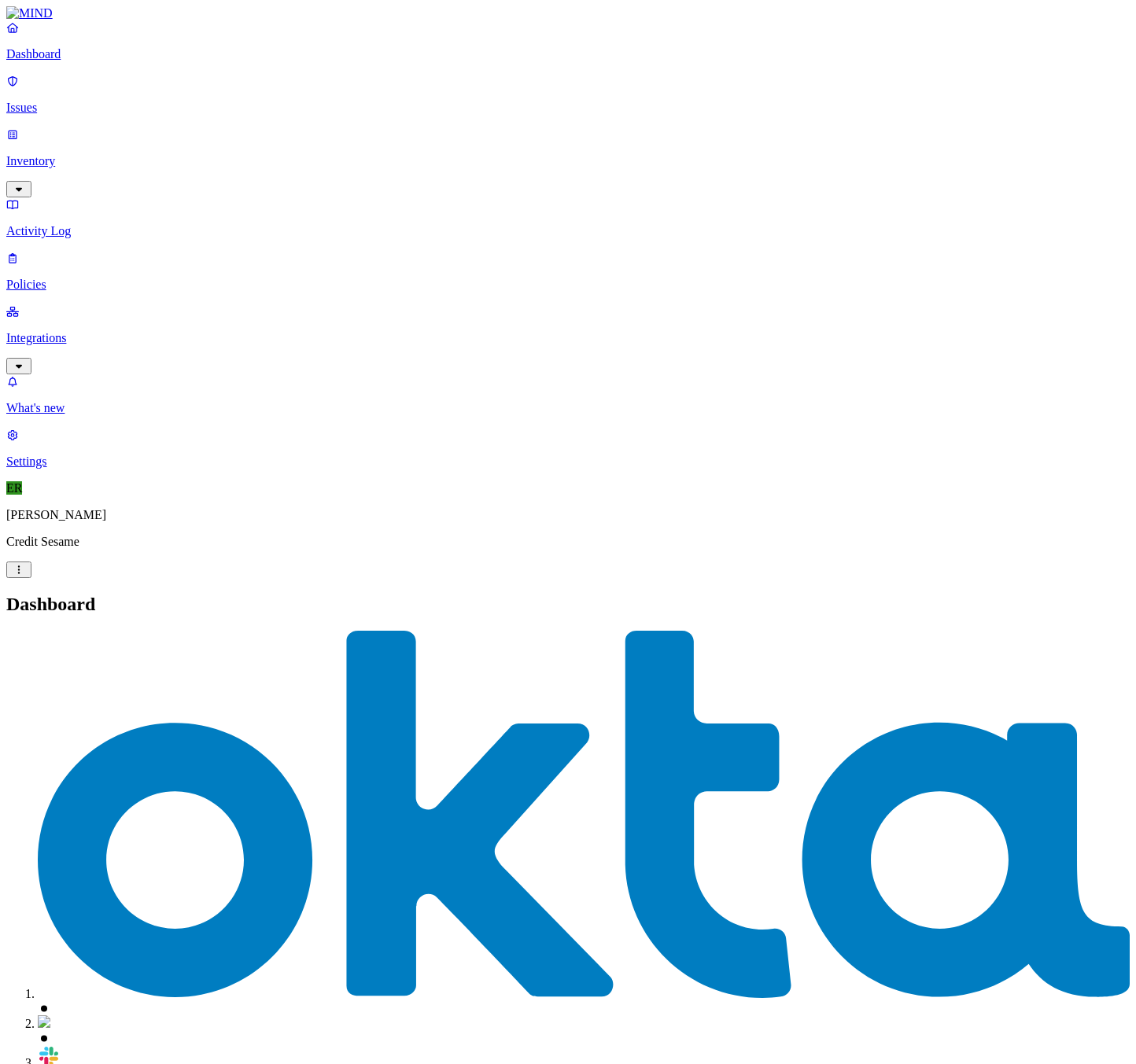
click at [49, 101] on p "Issues" at bounding box center [568, 108] width 1123 height 14
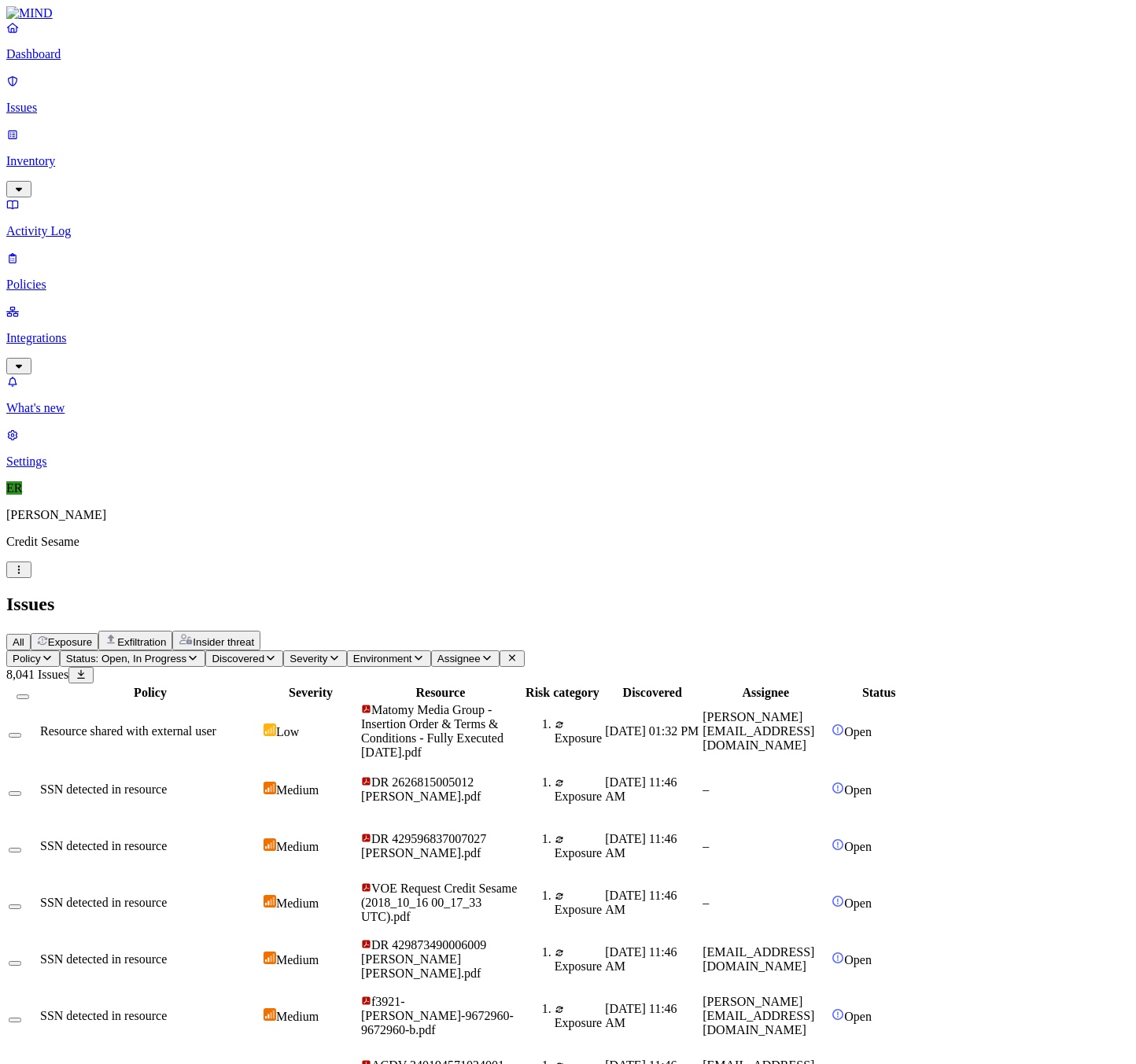
click at [167, 953] on span "SSN detected in resource" at bounding box center [103, 959] width 127 height 13
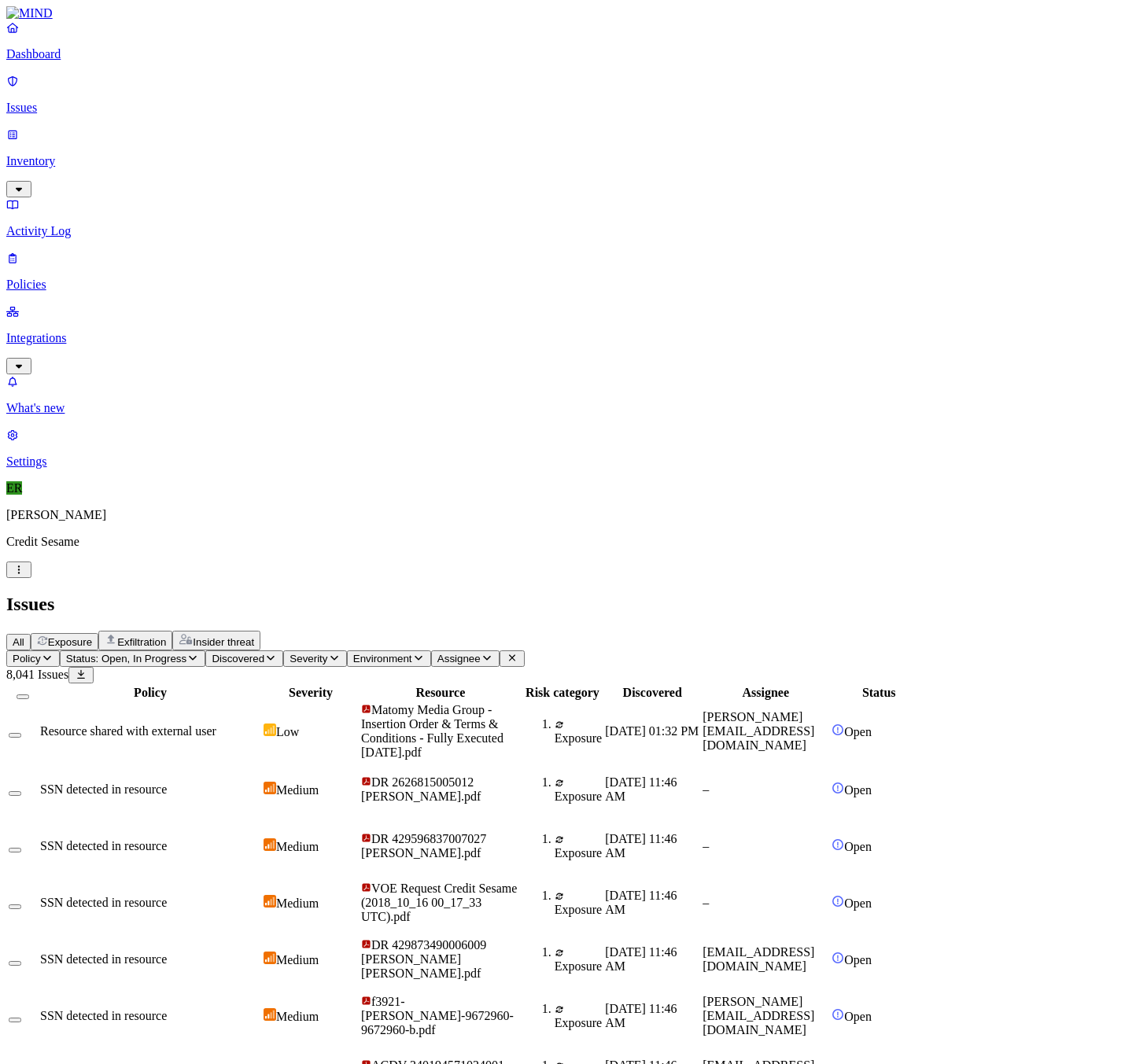
click at [346, 651] on button "Severity" at bounding box center [315, 659] width 63 height 16
click at [505, 134] on div "Critical" at bounding box center [505, 142] width 0 height 44
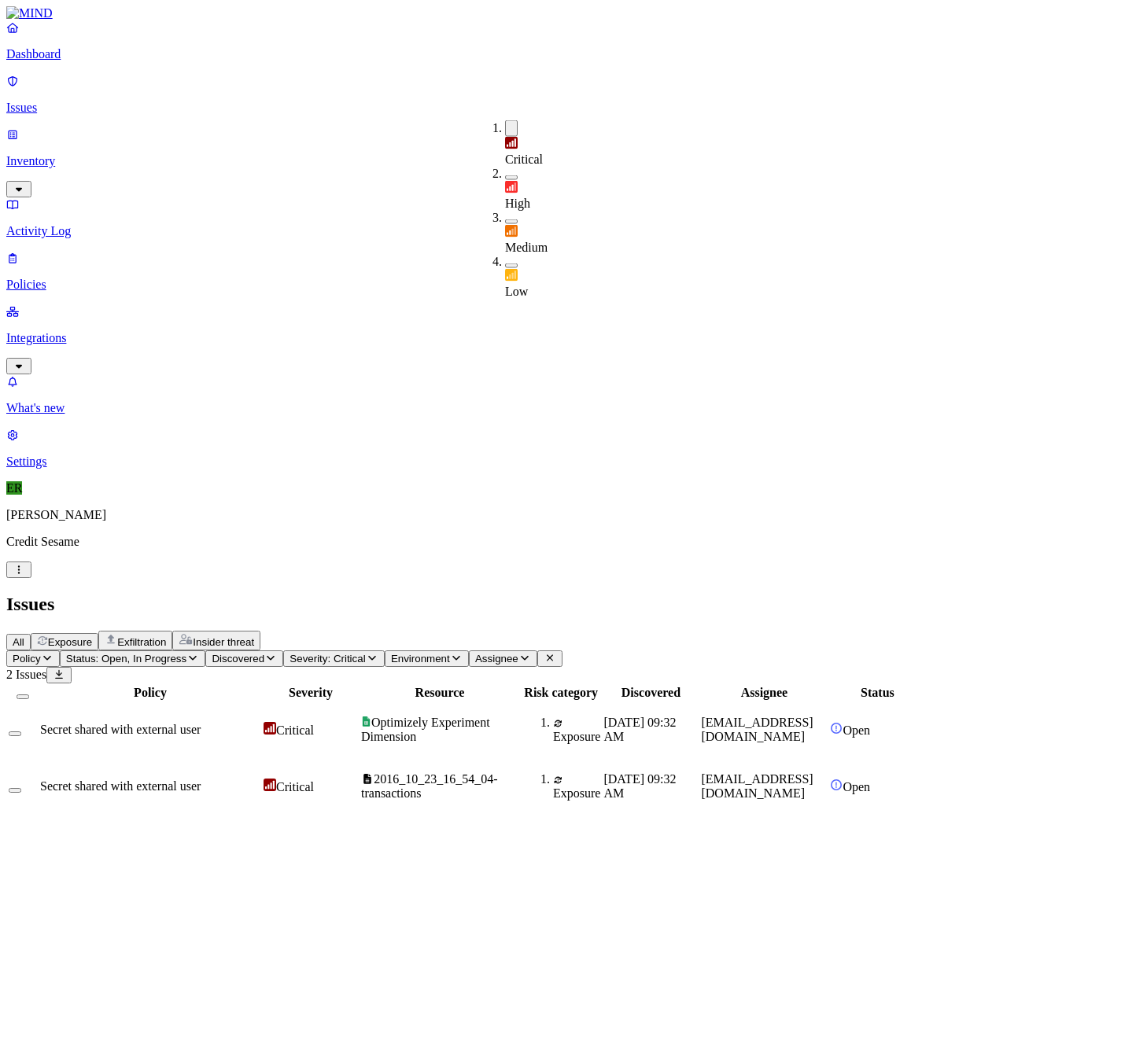
click at [954, 651] on div "Policy Status: Open, In Progress Discovered Severity: Critical Environment Assi…" at bounding box center [568, 733] width 1123 height 165
click at [262, 703] on td "Secret shared with external user" at bounding box center [150, 730] width 222 height 55
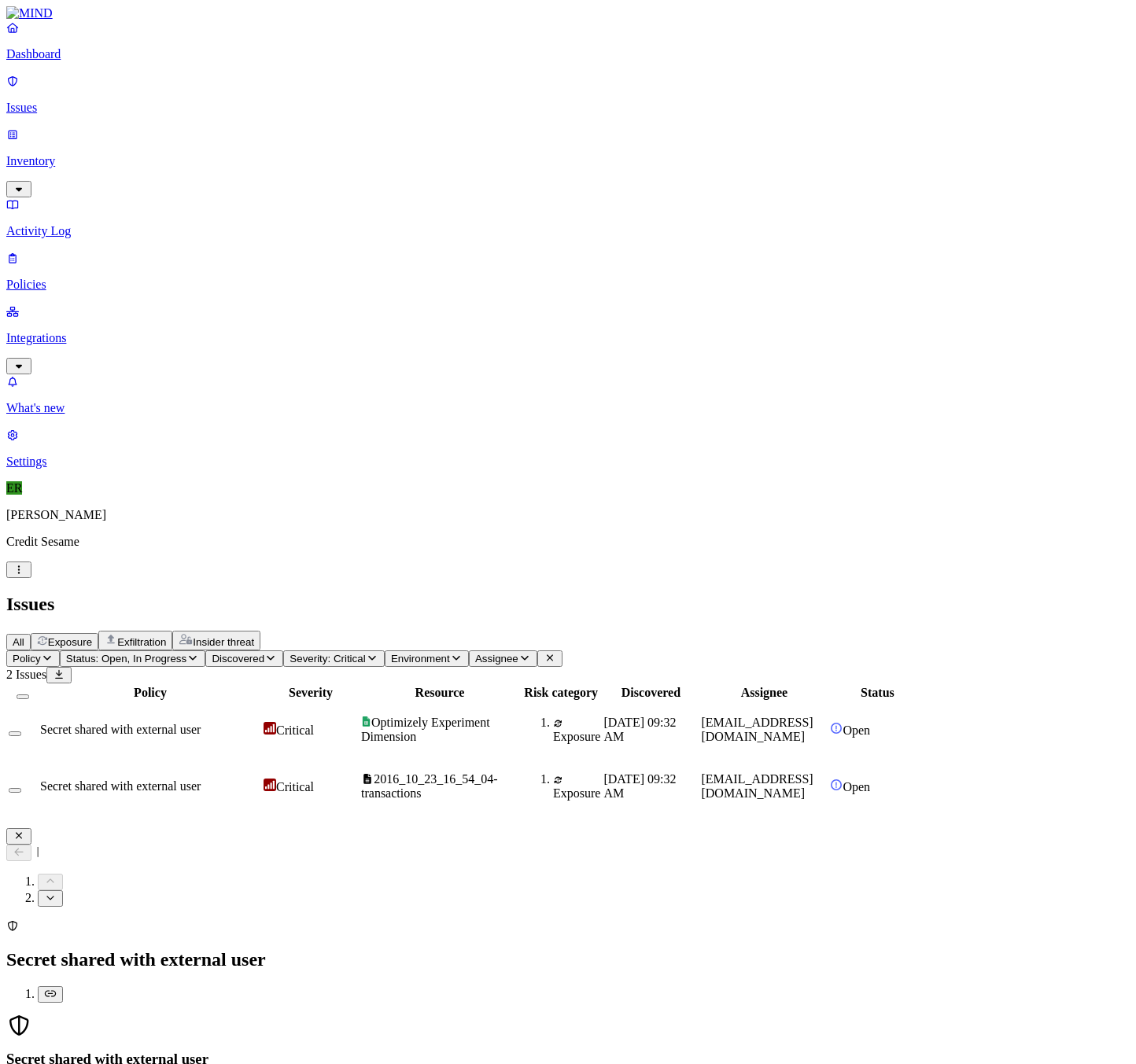
scroll to position [285, 0]
click at [498, 773] on span "2016_10_23_16_54_04-transactions" at bounding box center [430, 786] width 137 height 28
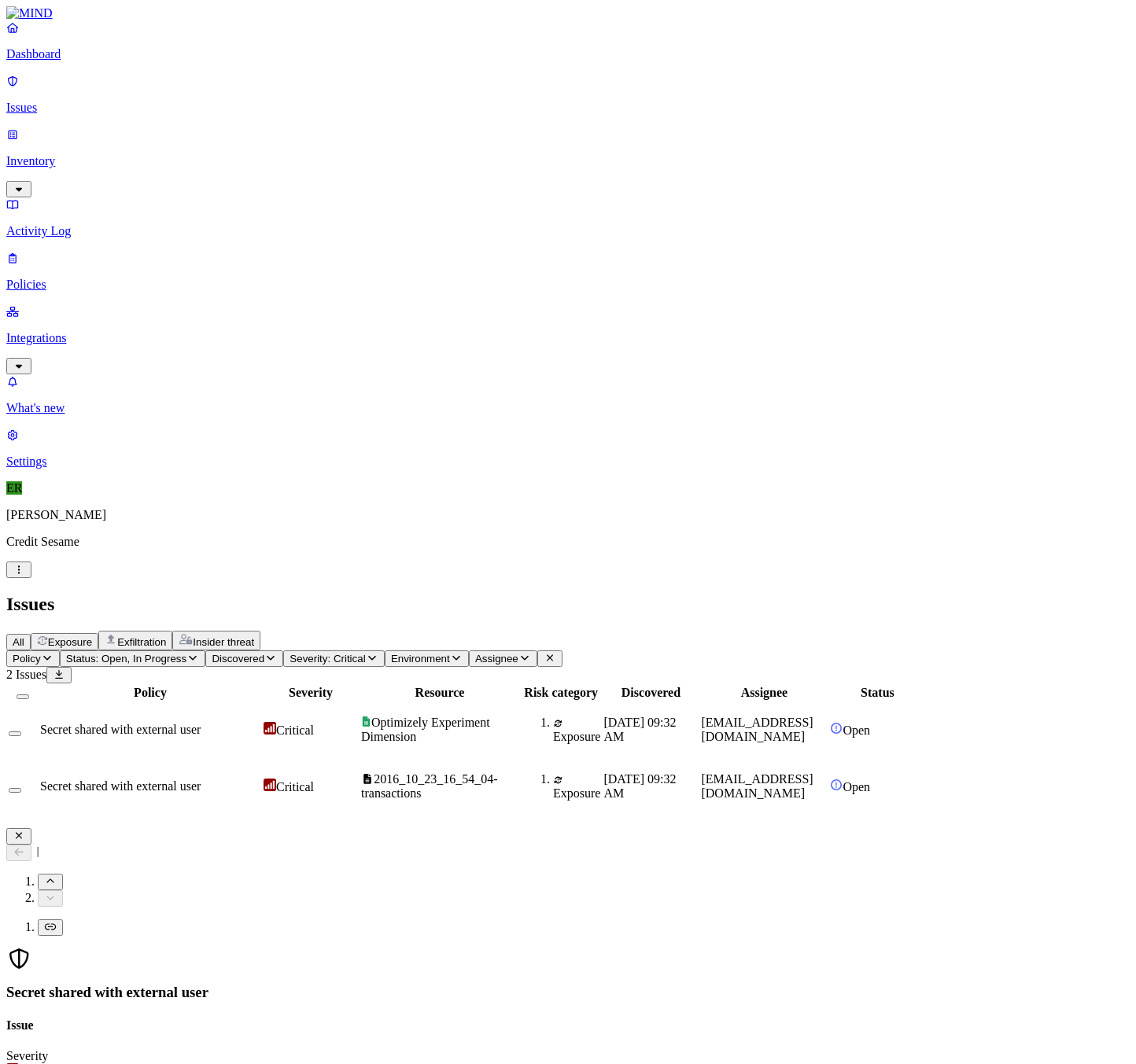
click at [31, 829] on button "Close" at bounding box center [19, 837] width 25 height 16
click at [33, 305] on link "Integrations" at bounding box center [568, 338] width 1123 height 67
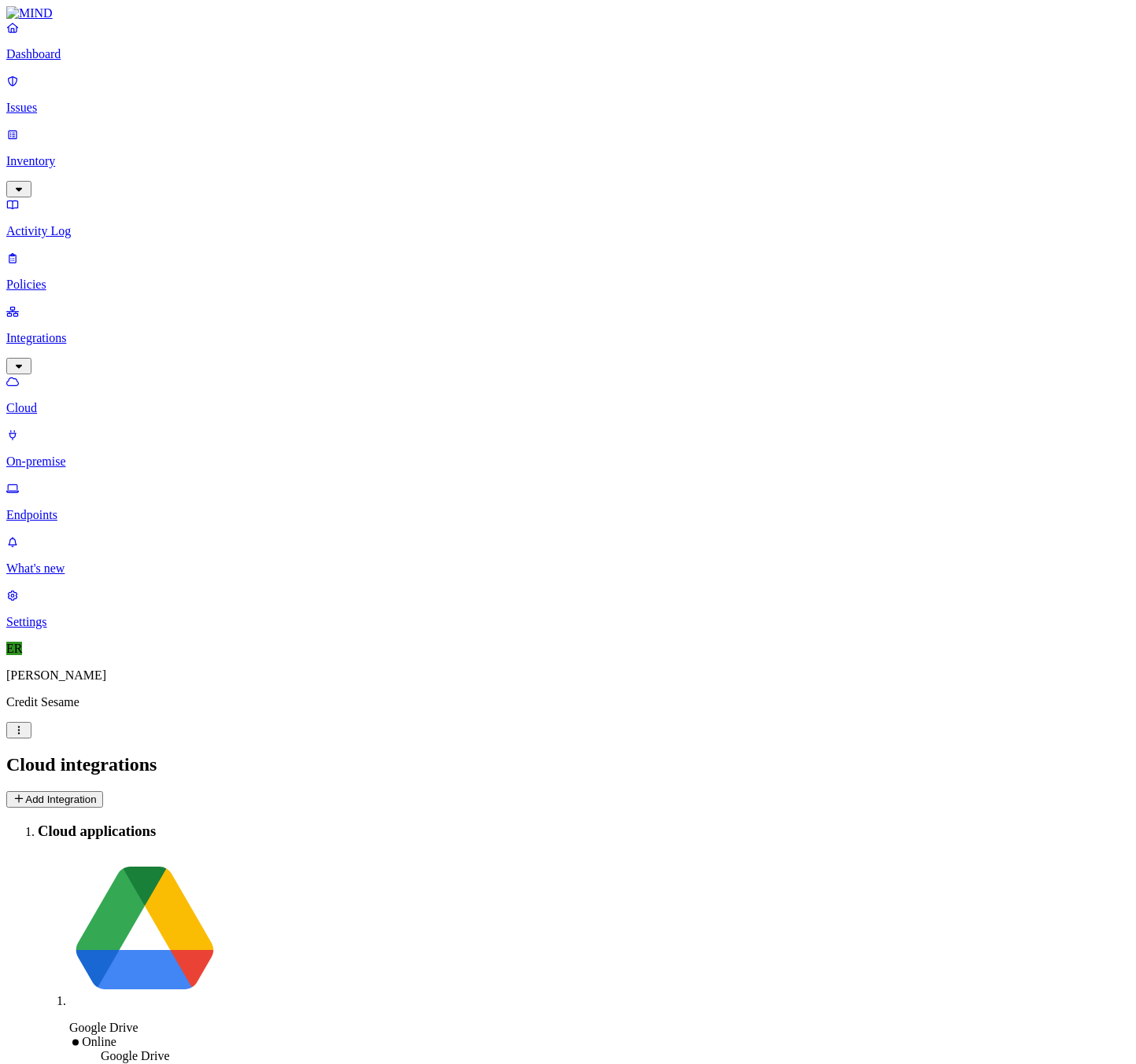
click at [84, 508] on p "Endpoints" at bounding box center [568, 515] width 1123 height 14
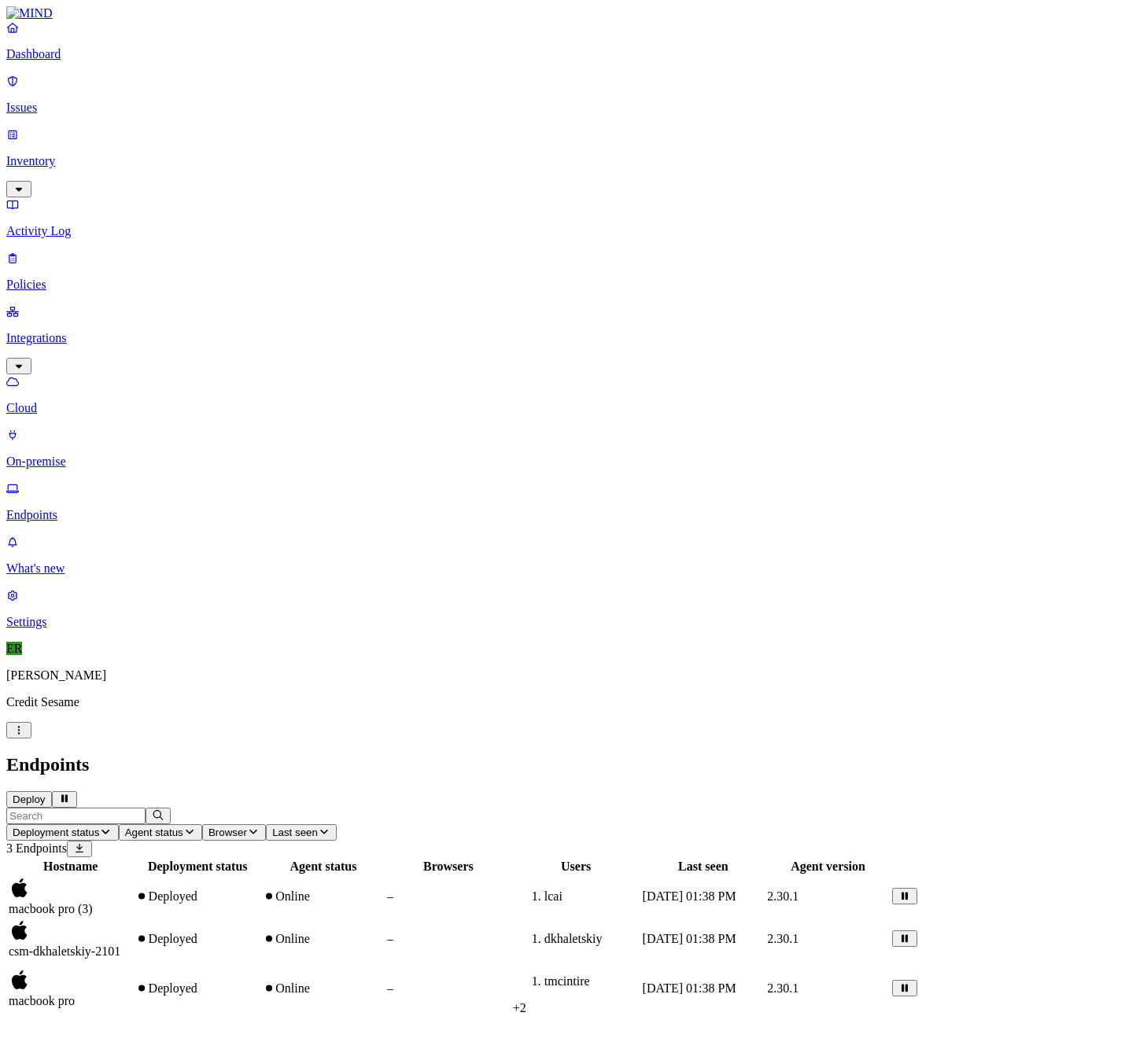
click at [64, 101] on p "Issues" at bounding box center [568, 108] width 1123 height 14
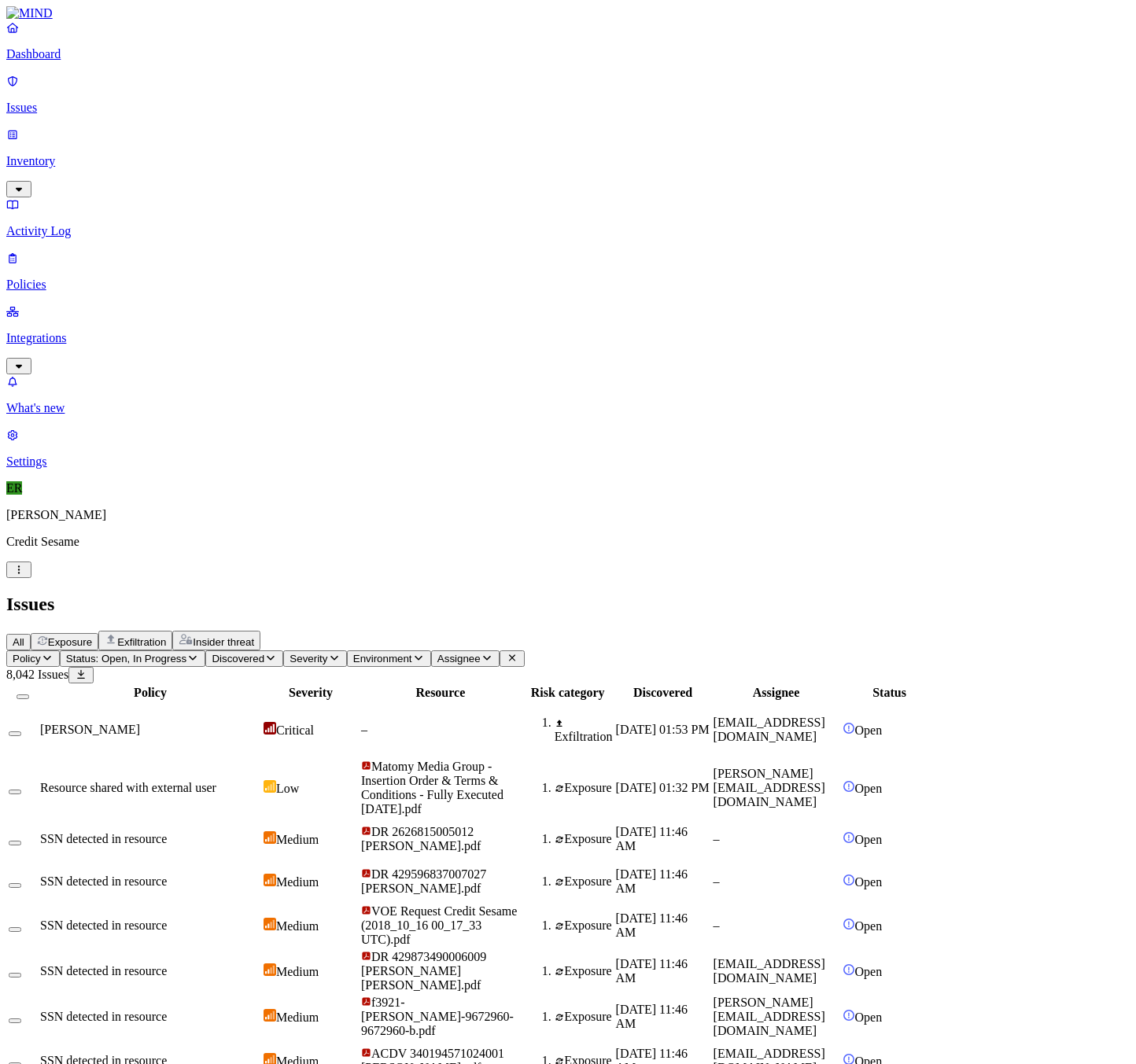
click at [711, 685] on th "Discovered" at bounding box center [663, 693] width 96 height 16
click at [710, 686] on div "Discovered" at bounding box center [662, 693] width 94 height 14
click at [140, 723] on span "[PERSON_NAME]" at bounding box center [90, 729] width 100 height 13
click at [85, 108] on link "Issues" at bounding box center [568, 94] width 1123 height 41
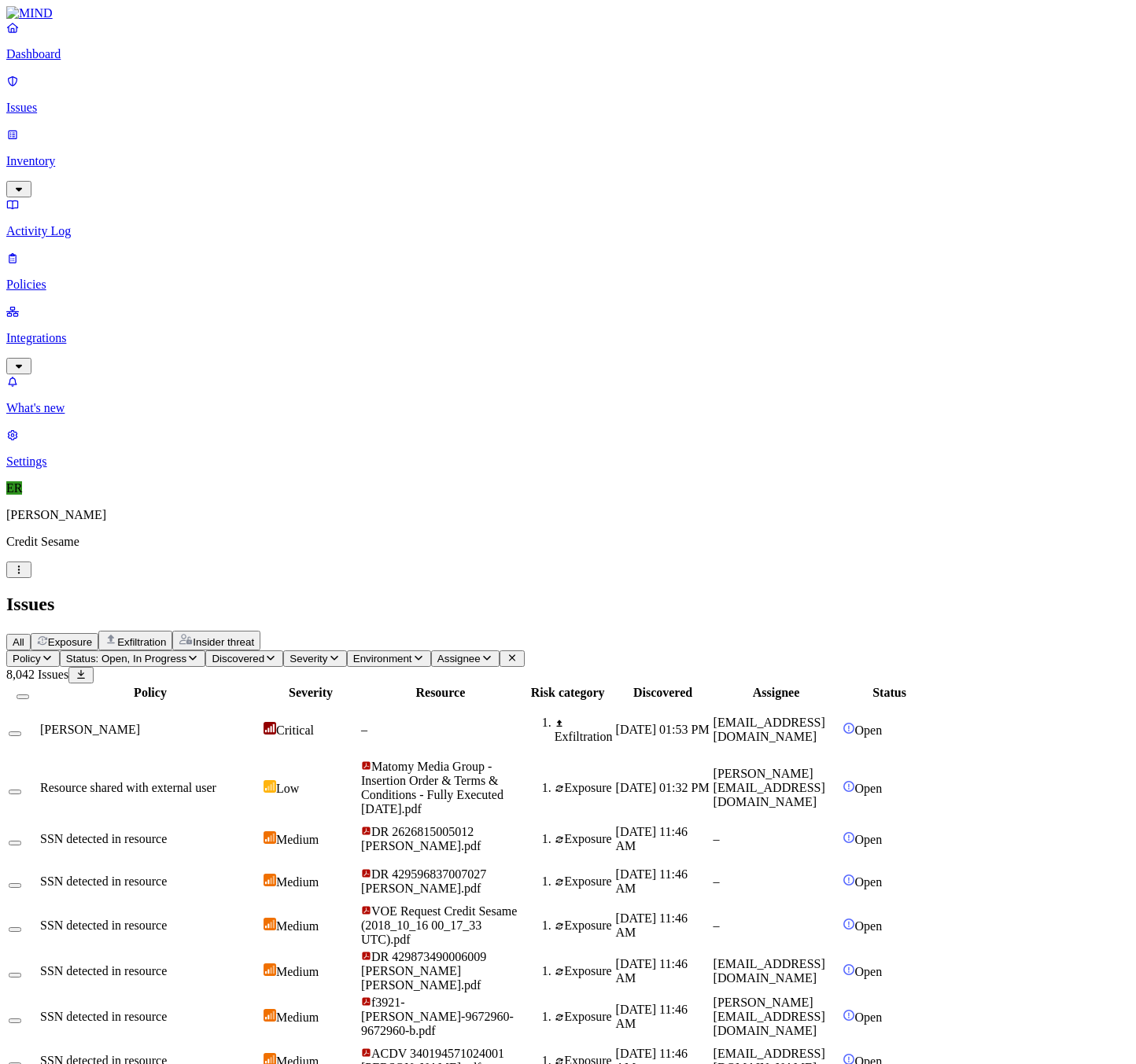
click at [122, 307] on nav "Dashboard Issues Inventory Activity Log Policies Integrations What's new 1 Sett…" at bounding box center [568, 244] width 1123 height 448
